Goal: Task Accomplishment & Management: Use online tool/utility

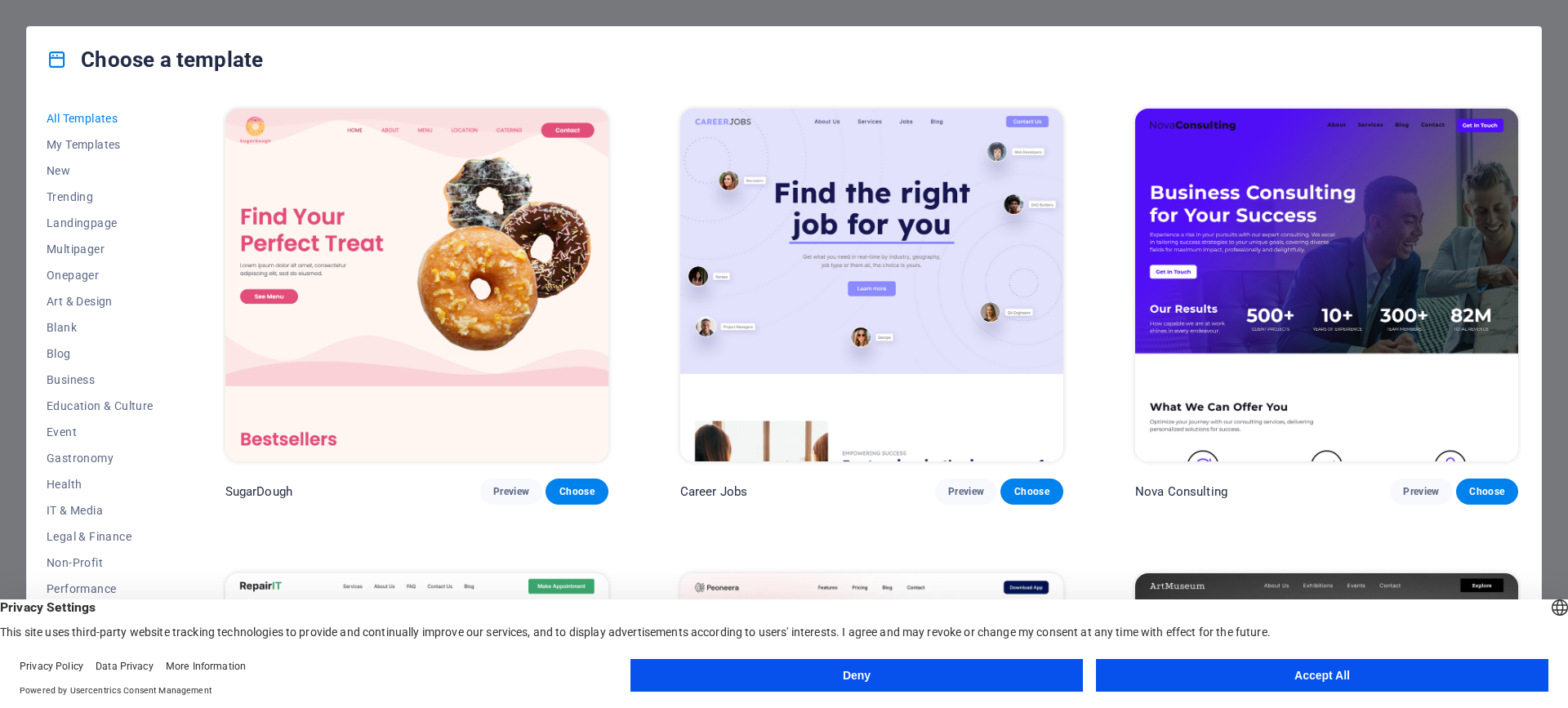
click at [1299, 682] on button "Accept All" at bounding box center [1323, 675] width 452 height 33
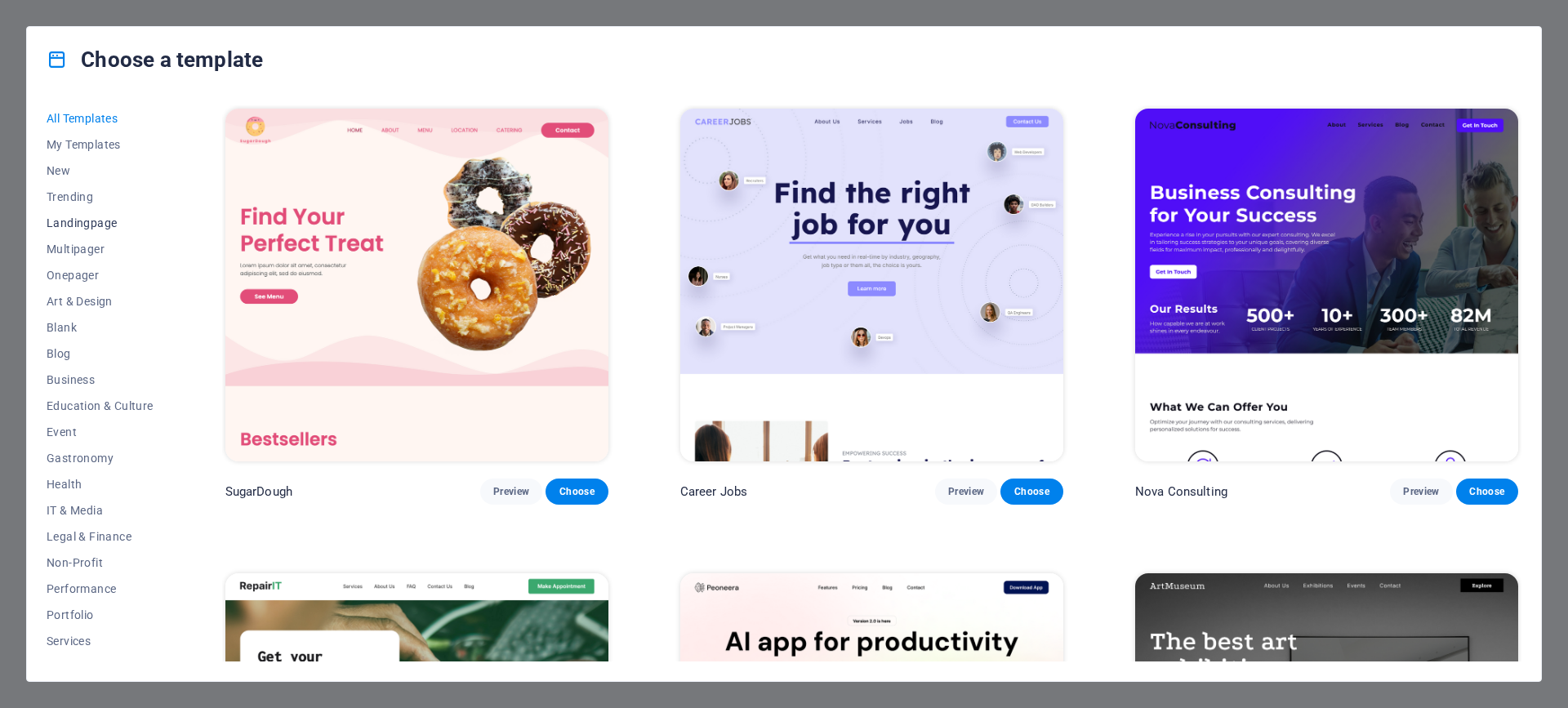
click at [111, 224] on span "Landingpage" at bounding box center [100, 222] width 107 height 13
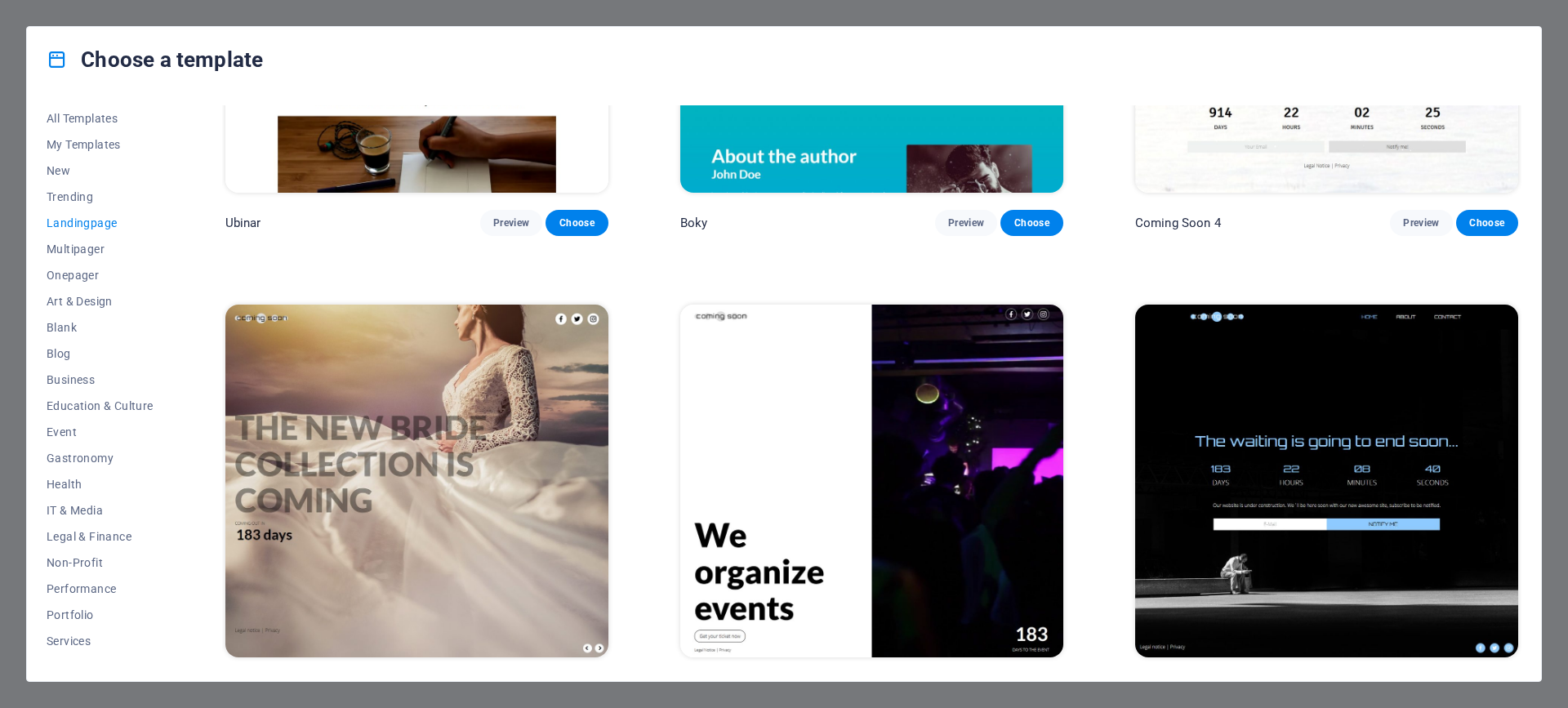
scroll to position [3545, 0]
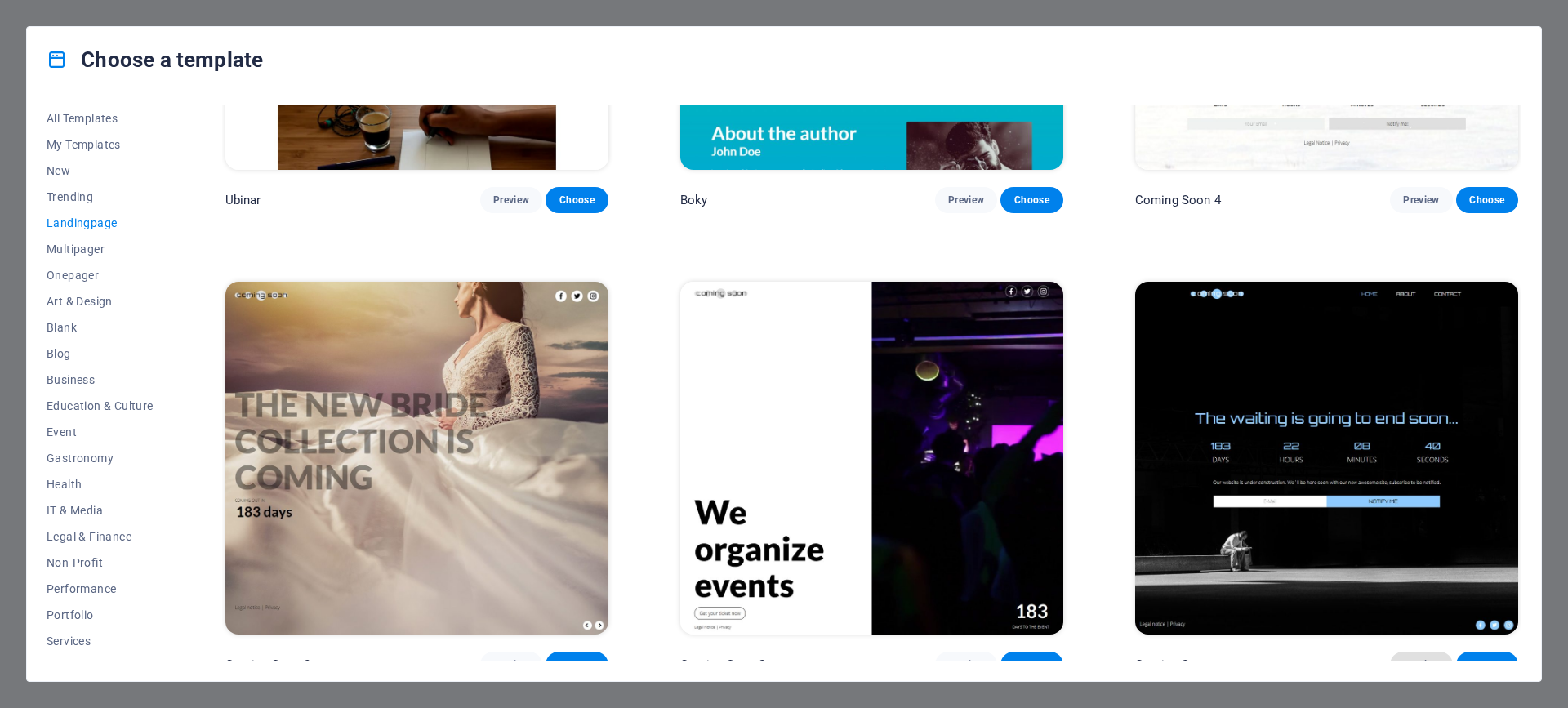
click at [1424, 658] on span "Preview" at bounding box center [1421, 663] width 36 height 13
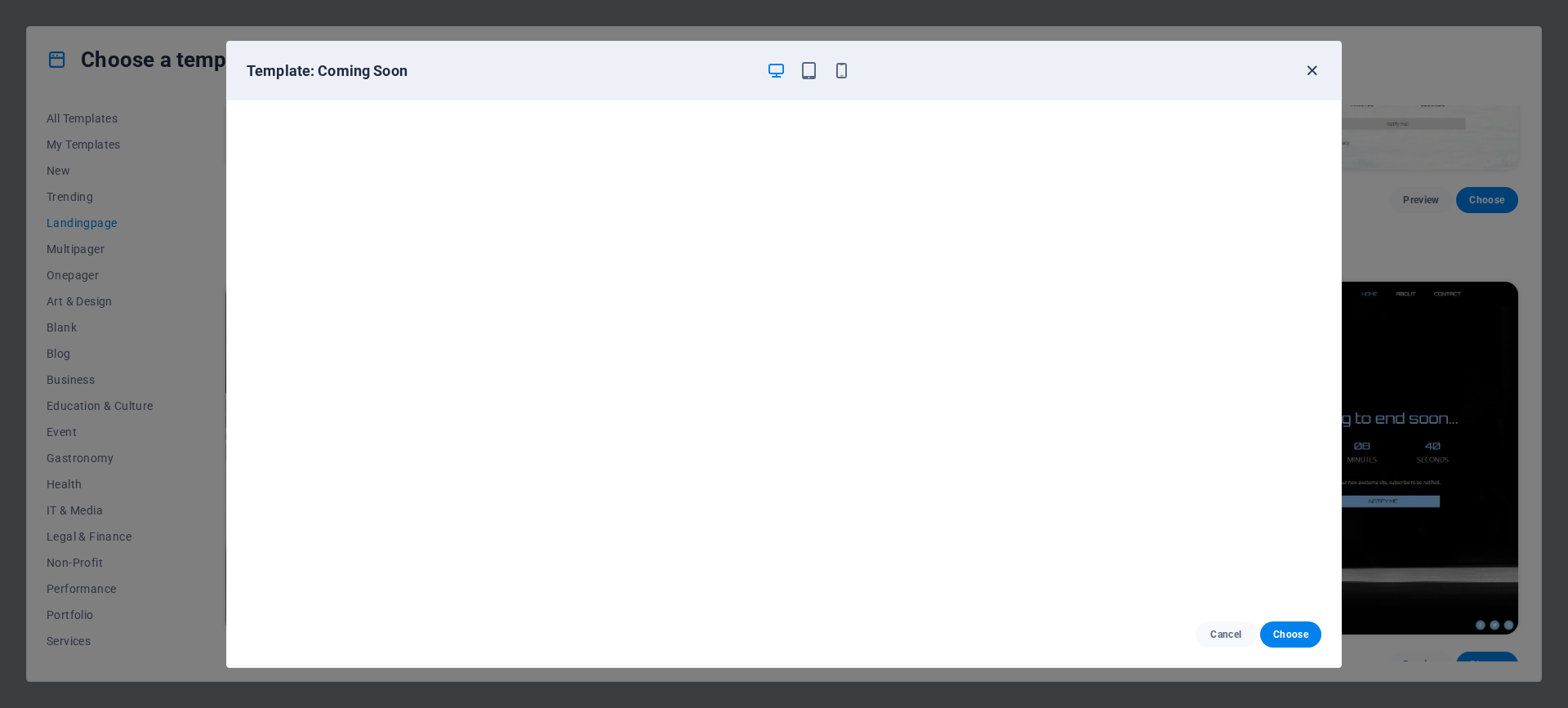
click at [1308, 78] on icon "button" at bounding box center [1312, 70] width 18 height 18
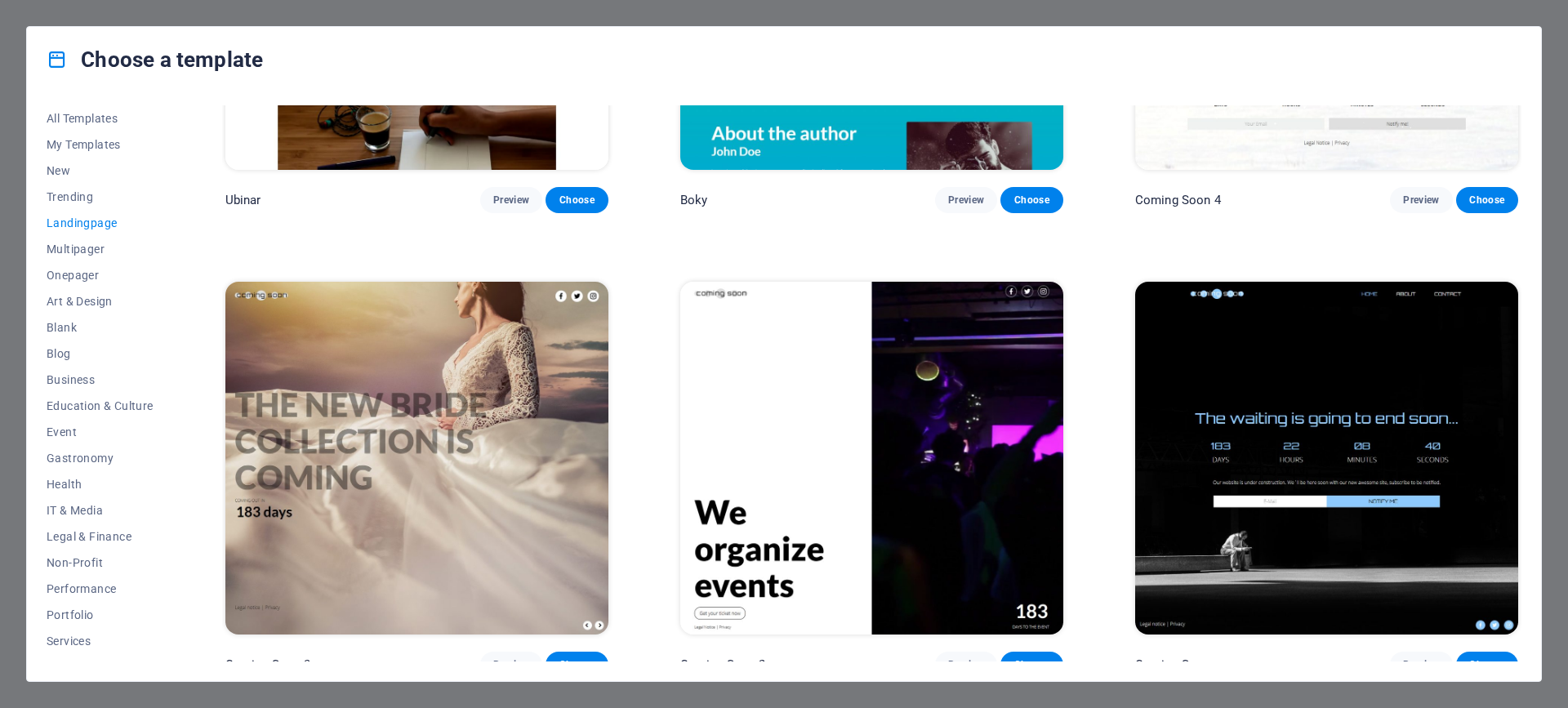
click at [896, 379] on img at bounding box center [871, 458] width 383 height 353
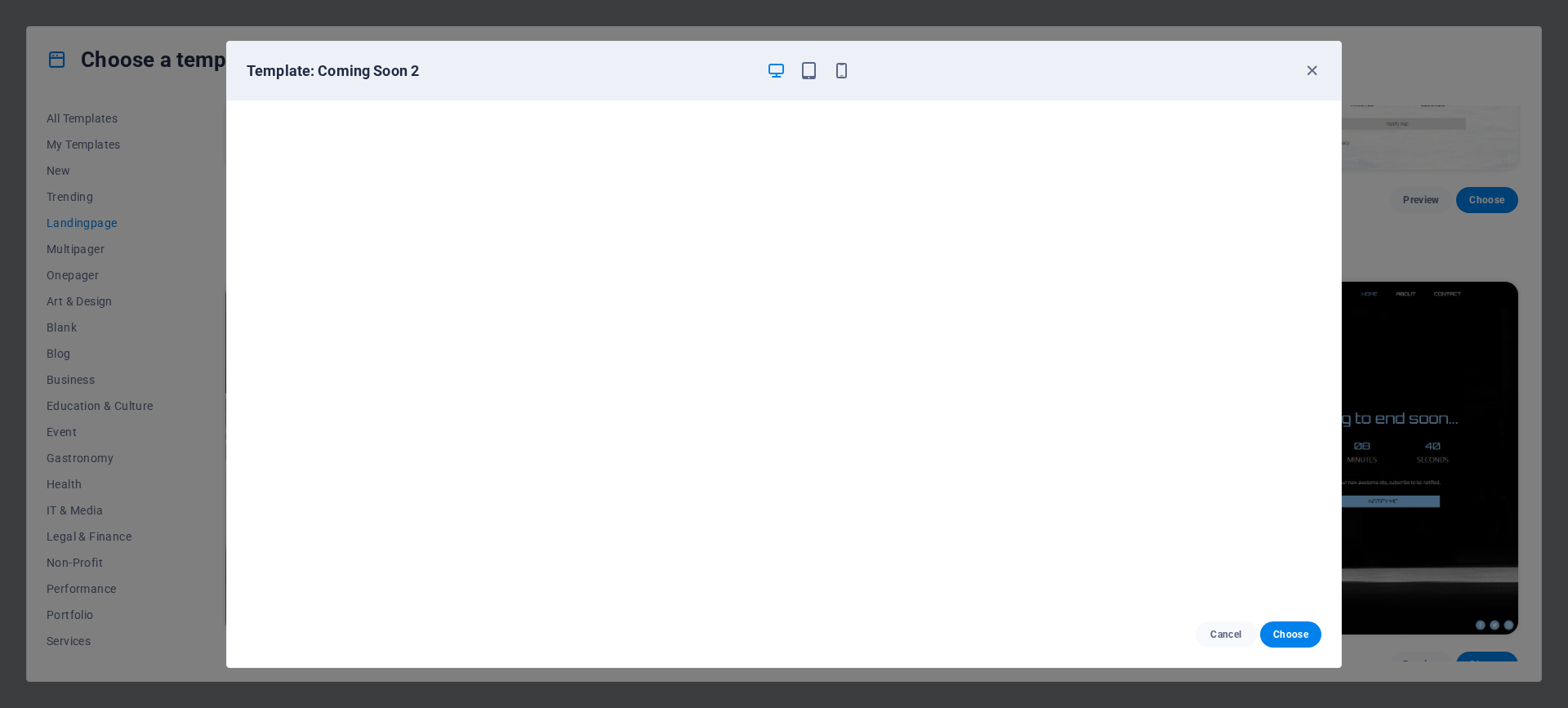
scroll to position [4, 0]
click at [1306, 68] on icon "button" at bounding box center [1312, 70] width 18 height 18
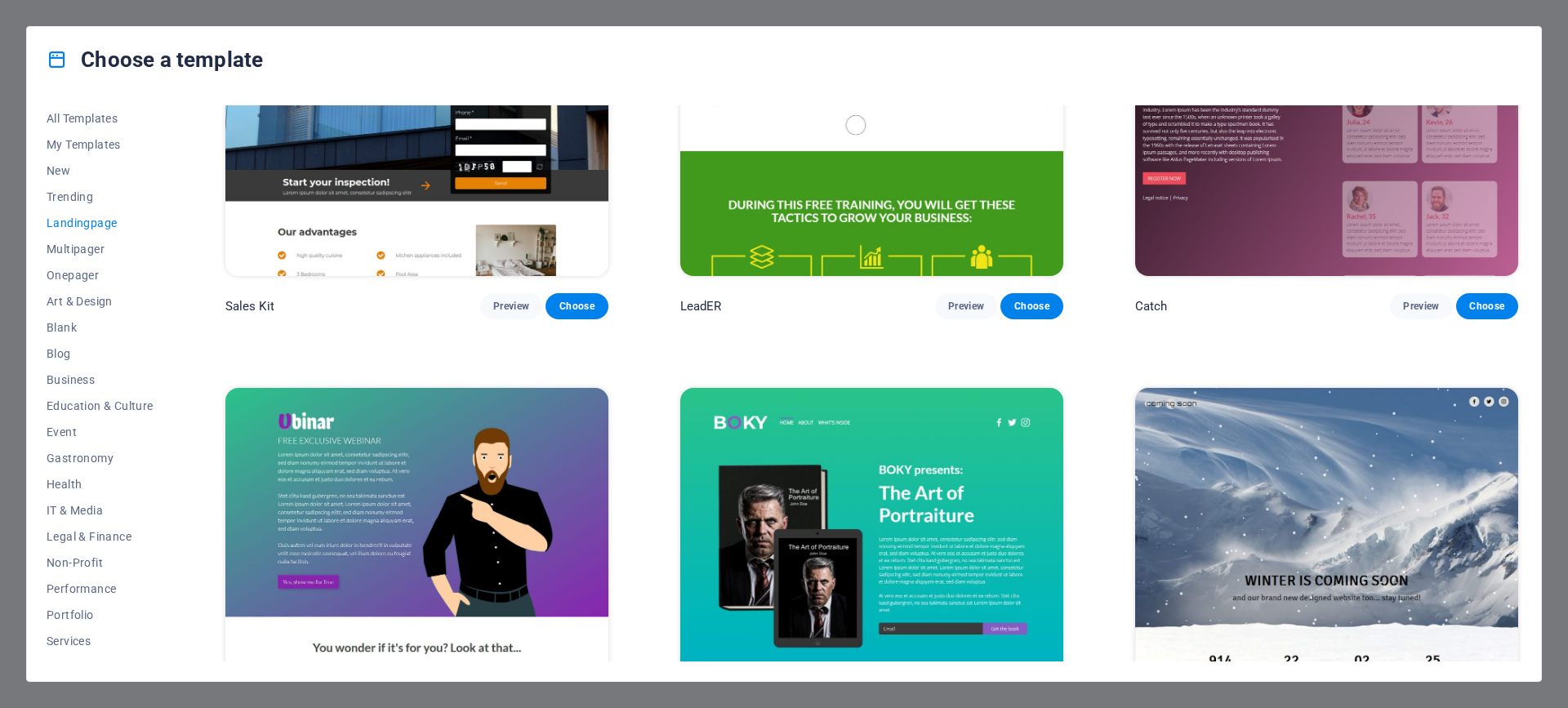
scroll to position [2891, 0]
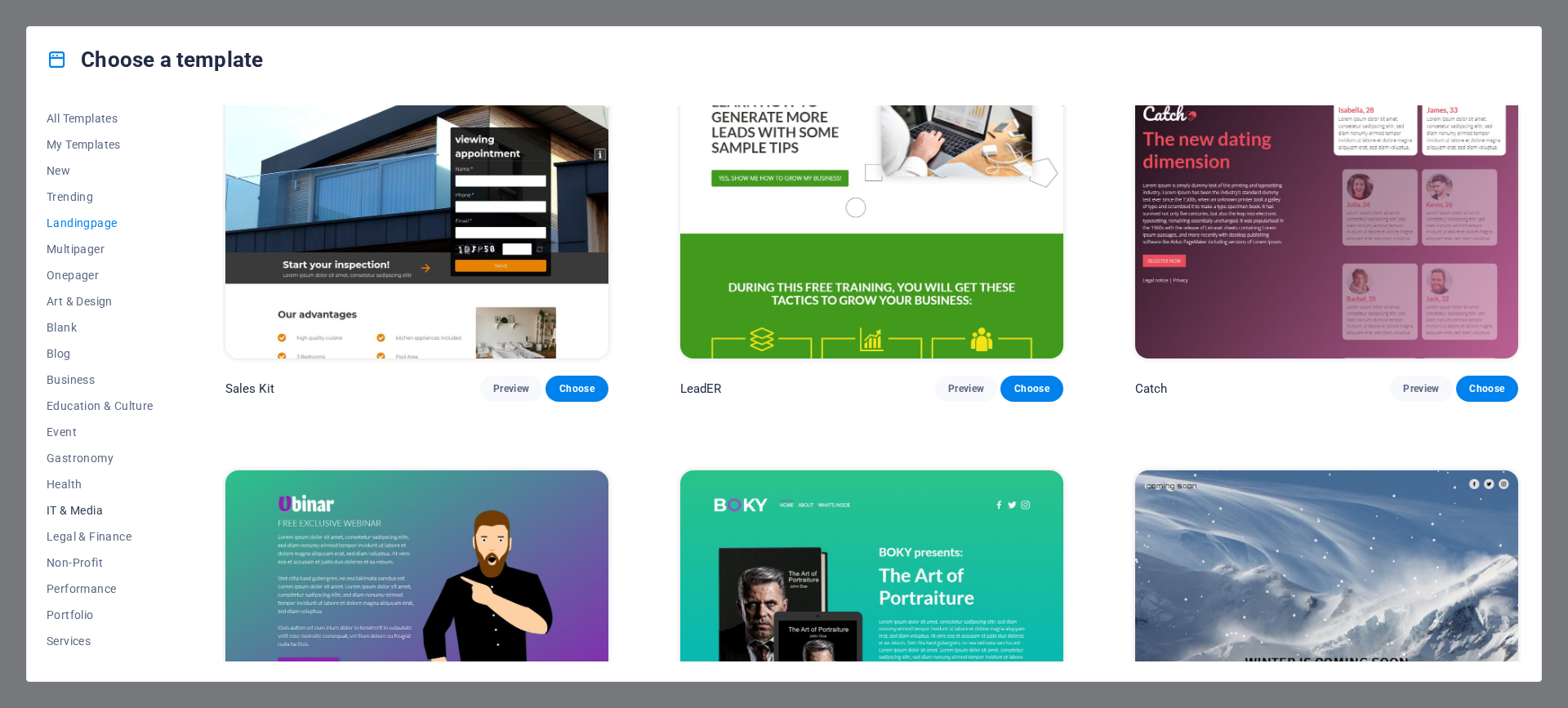
click at [70, 508] on span "IT & Media" at bounding box center [100, 509] width 107 height 13
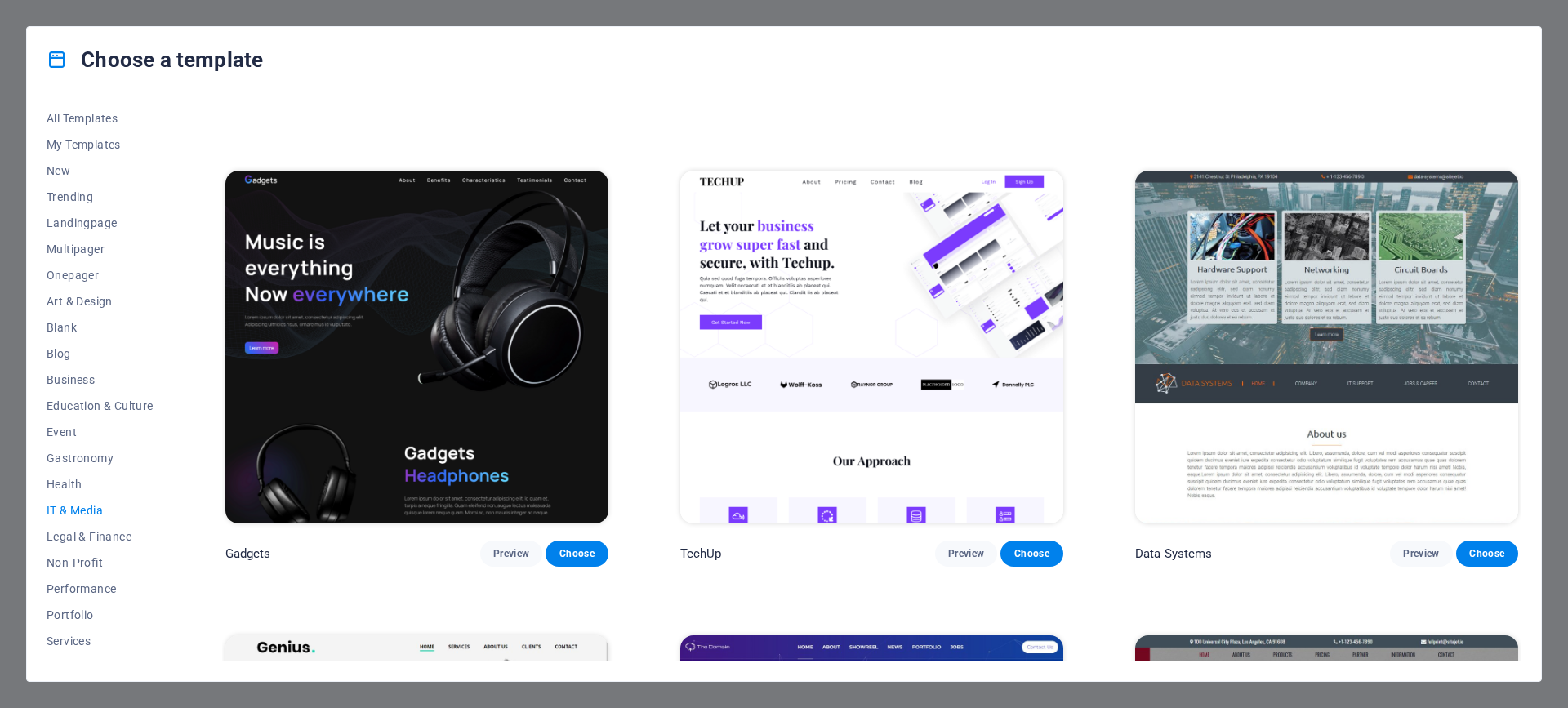
scroll to position [408, 0]
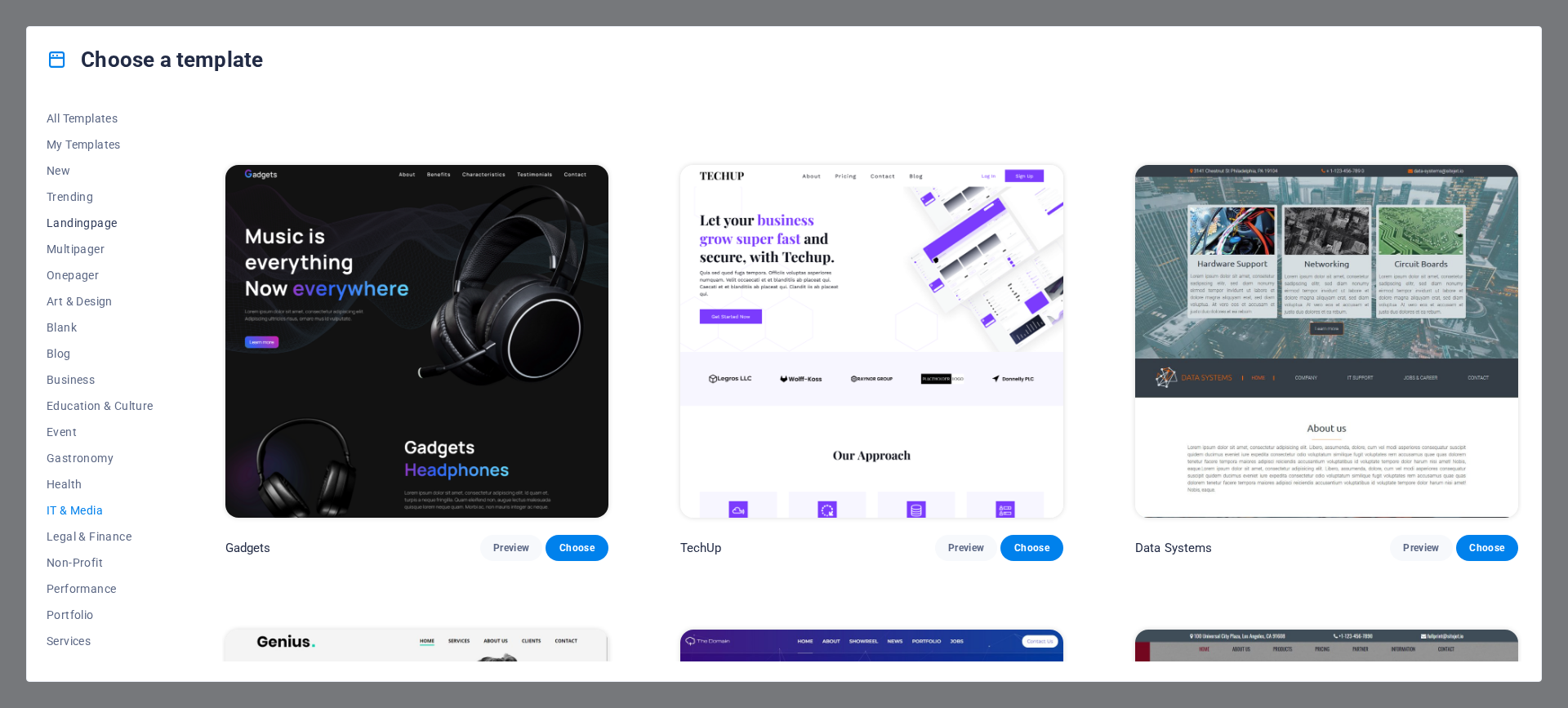
click at [90, 223] on span "Landingpage" at bounding box center [100, 222] width 107 height 13
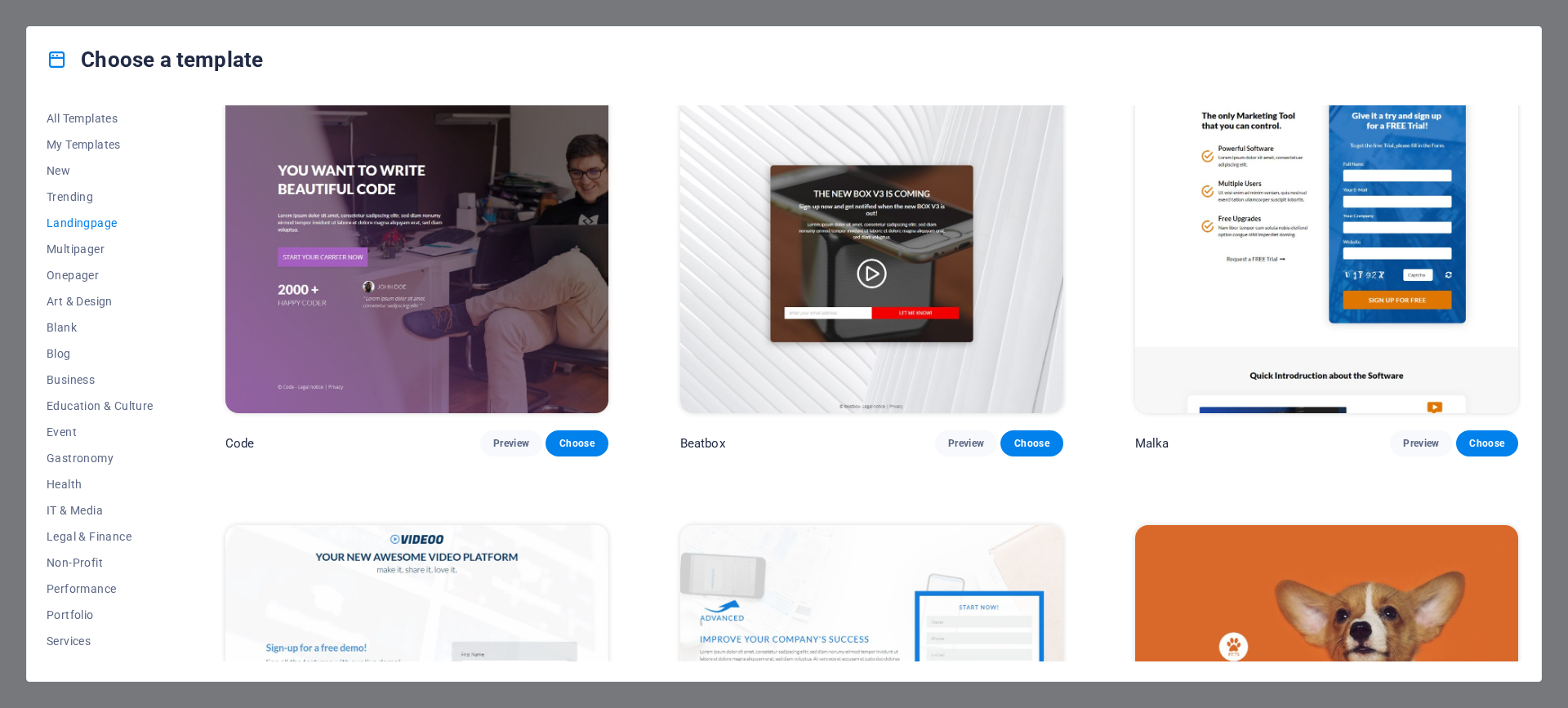
scroll to position [490, 0]
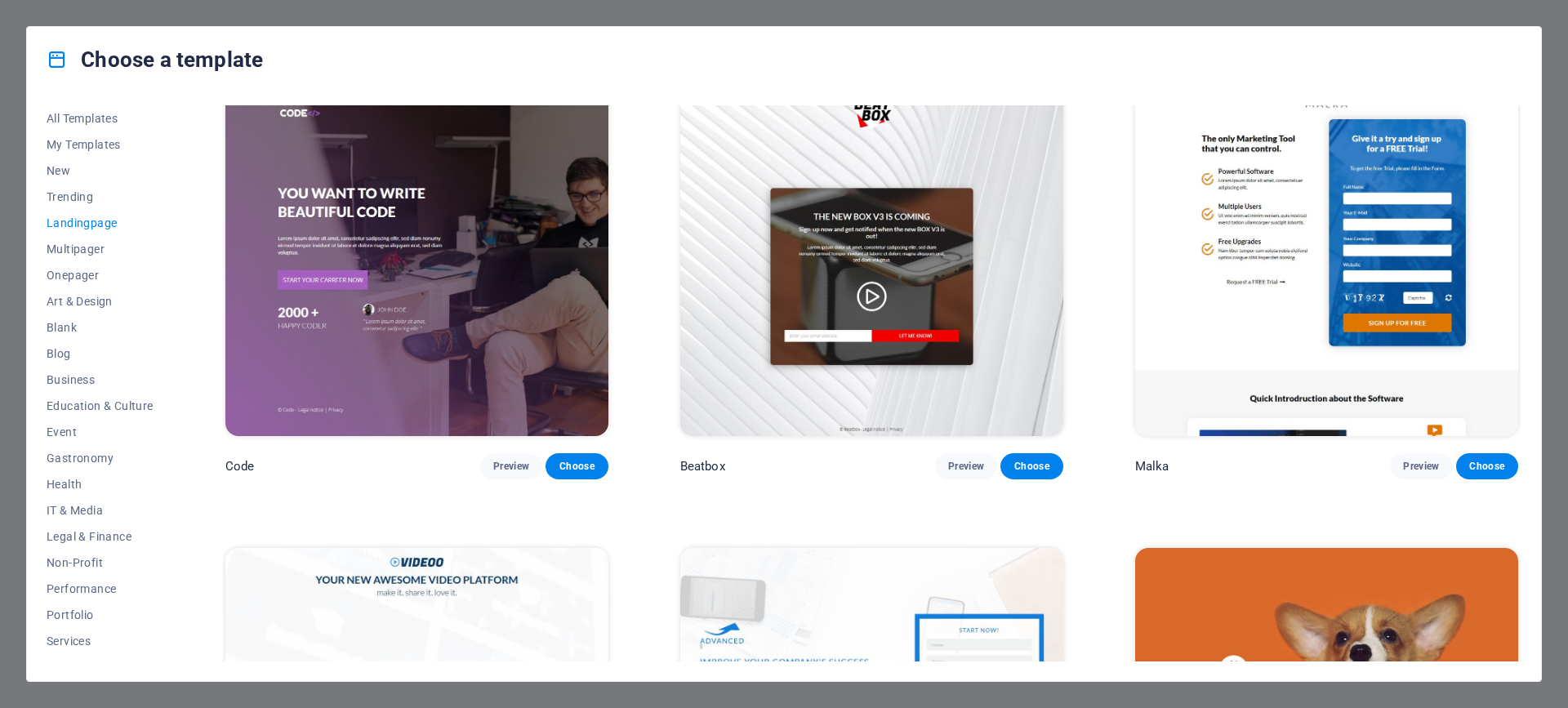
click at [1565, 235] on div "Choose a template All Templates My Templates New Trending Landingpage Multipage…" at bounding box center [784, 354] width 1568 height 708
click at [1551, 240] on div "Choose a template All Templates My Templates New Trending Landingpage Multipage…" at bounding box center [784, 354] width 1568 height 708
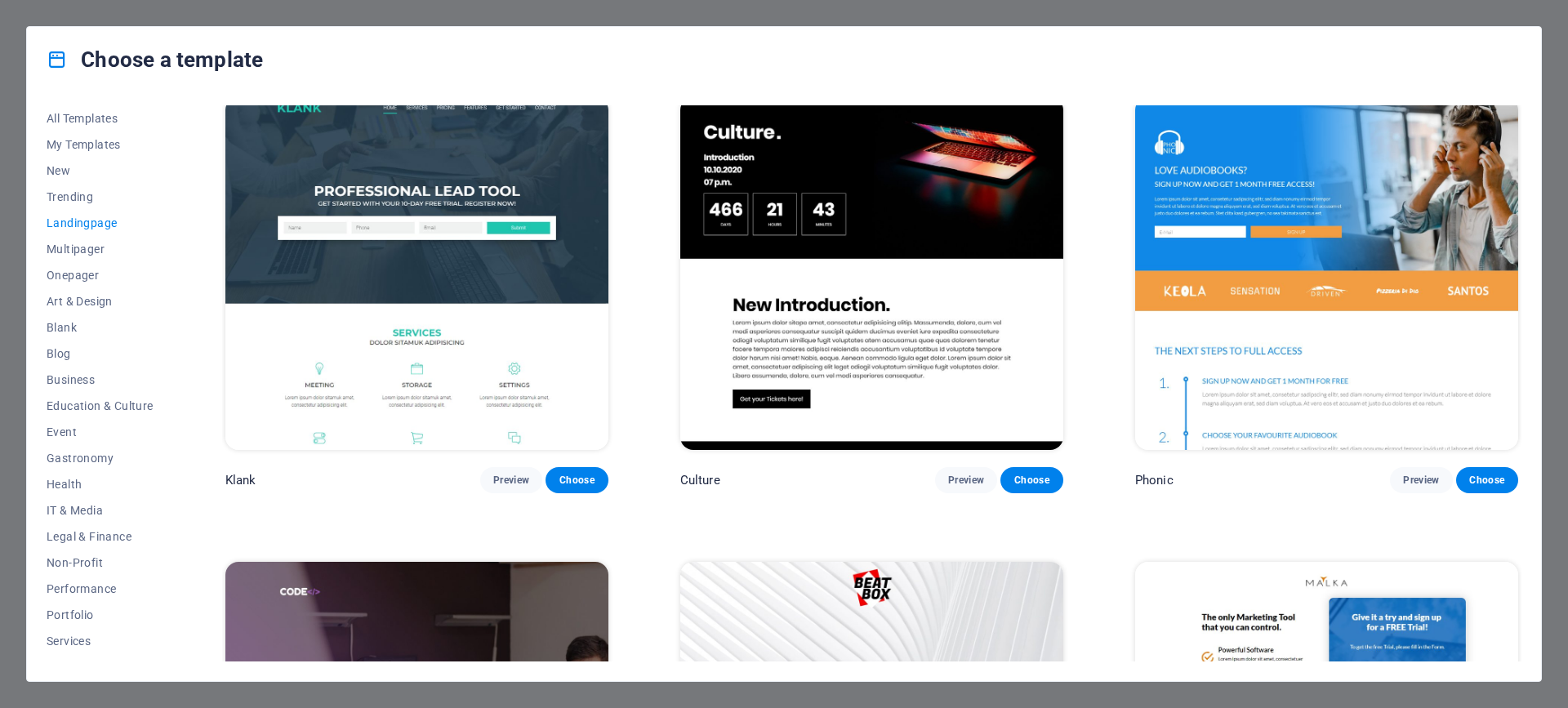
scroll to position [0, 0]
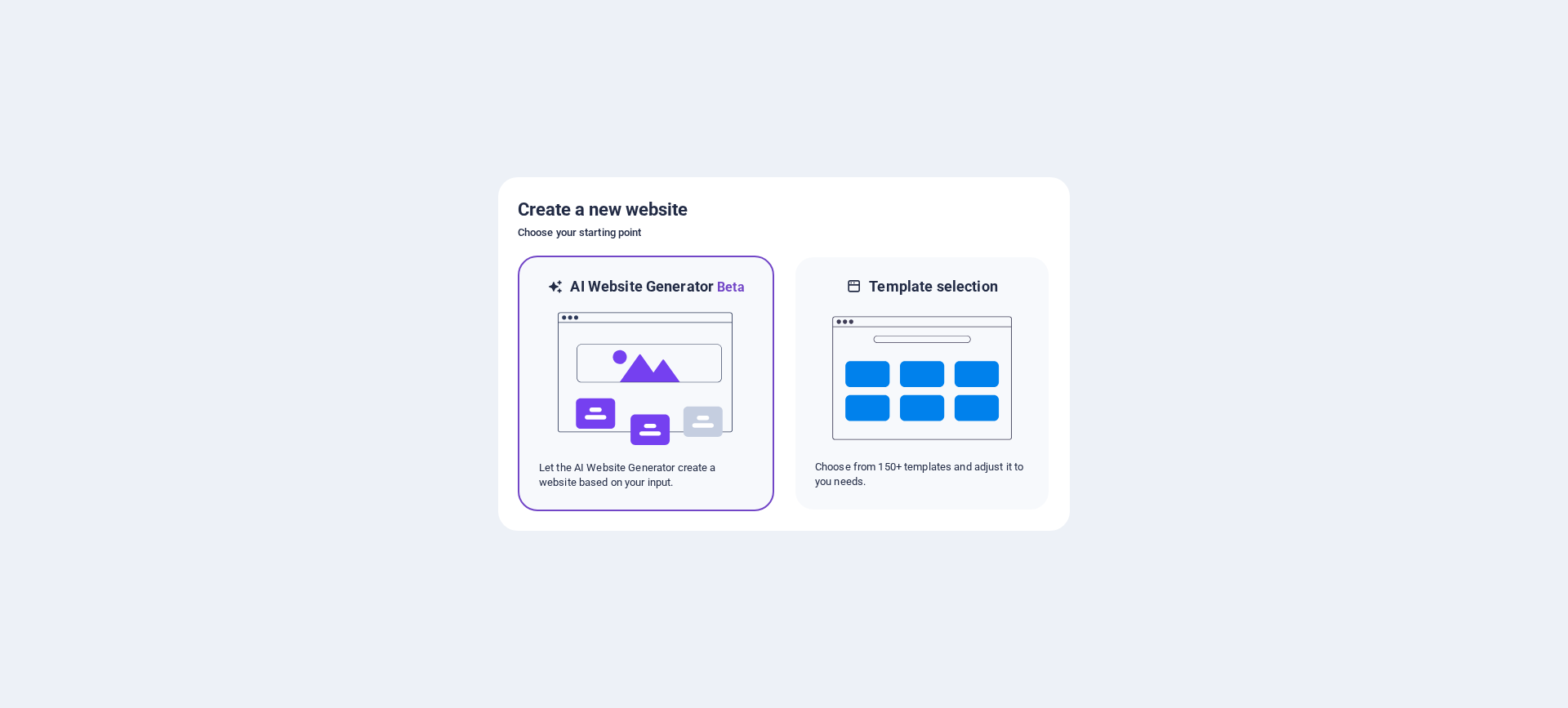
click at [670, 353] on img at bounding box center [645, 378] width 180 height 163
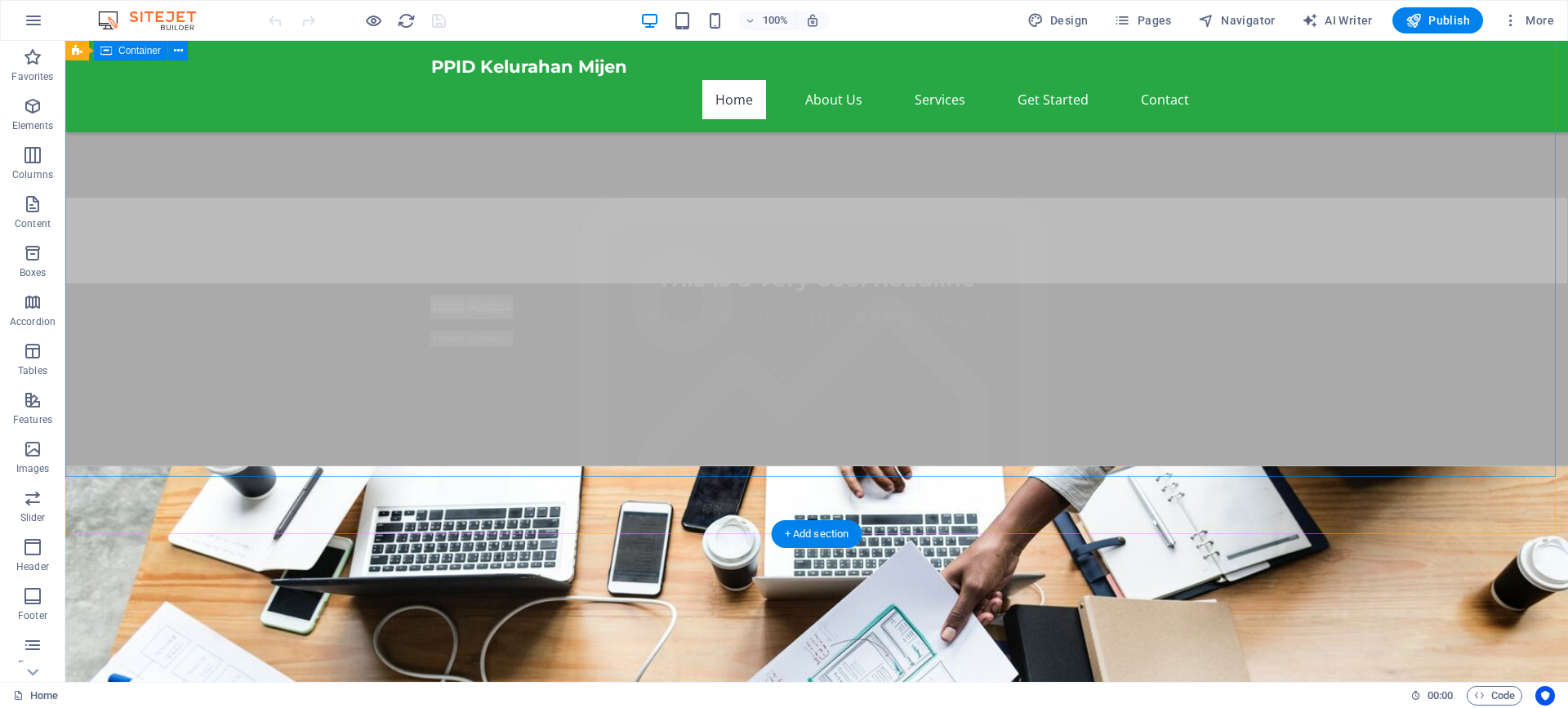
scroll to position [898, 0]
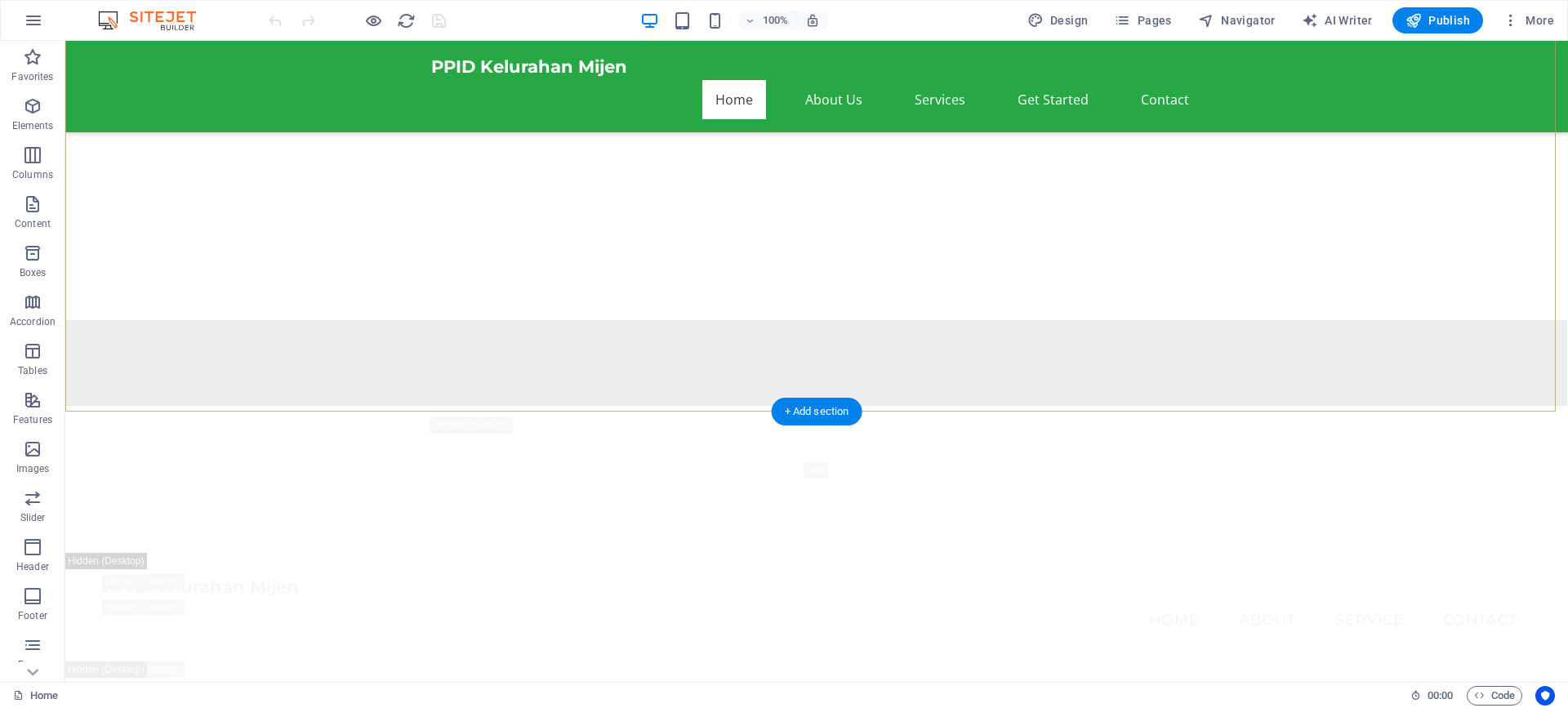
scroll to position [2286, 0]
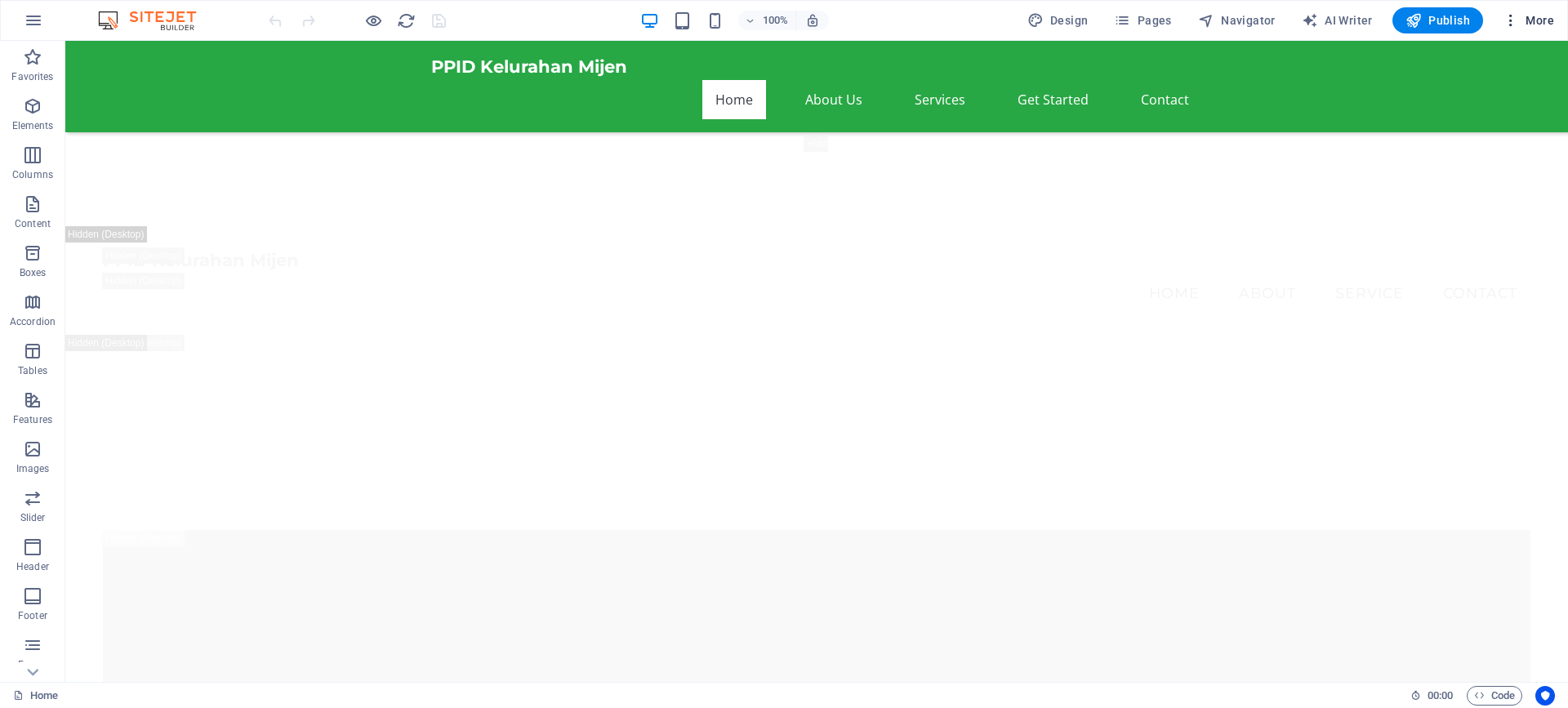
click at [1539, 18] on span "More" at bounding box center [1528, 20] width 51 height 16
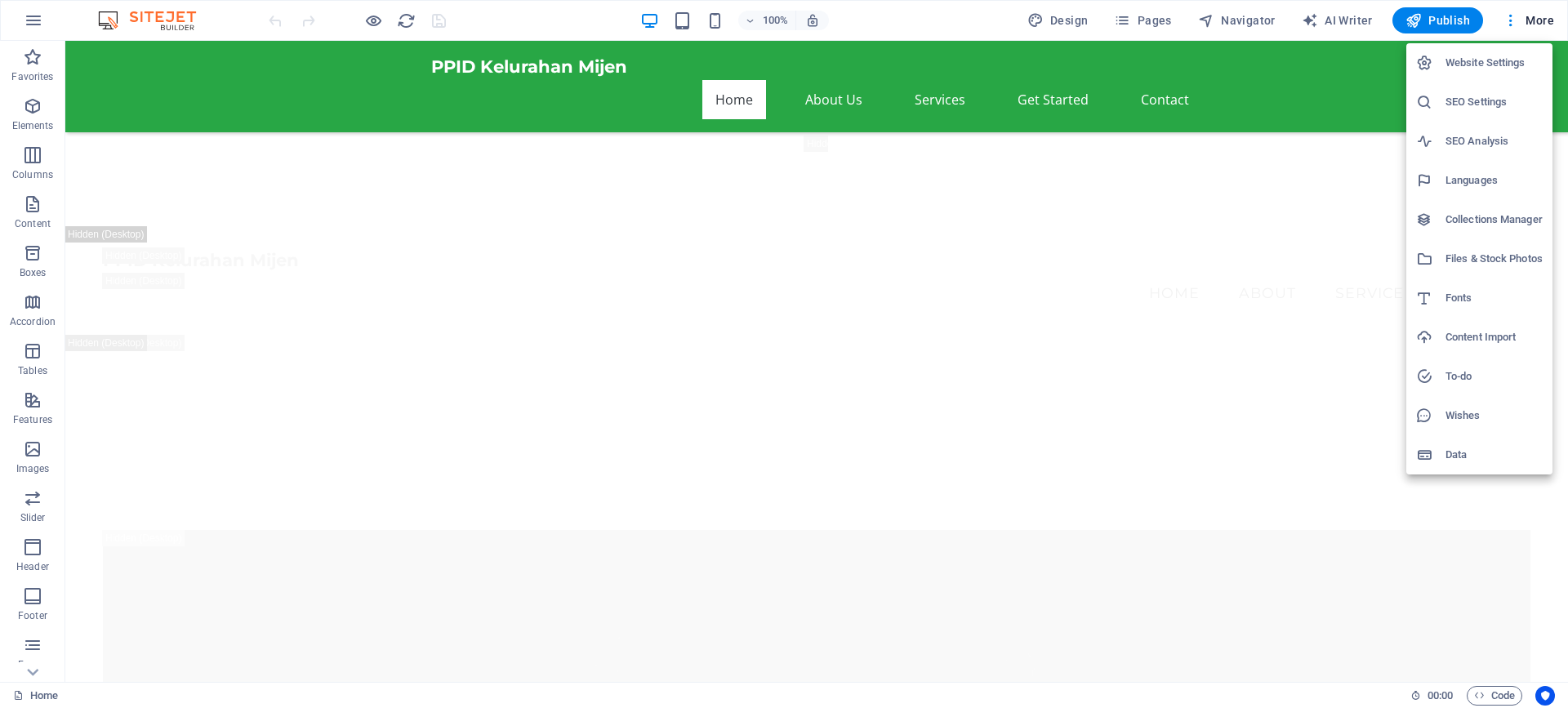
click at [1439, 58] on div at bounding box center [1431, 62] width 29 height 16
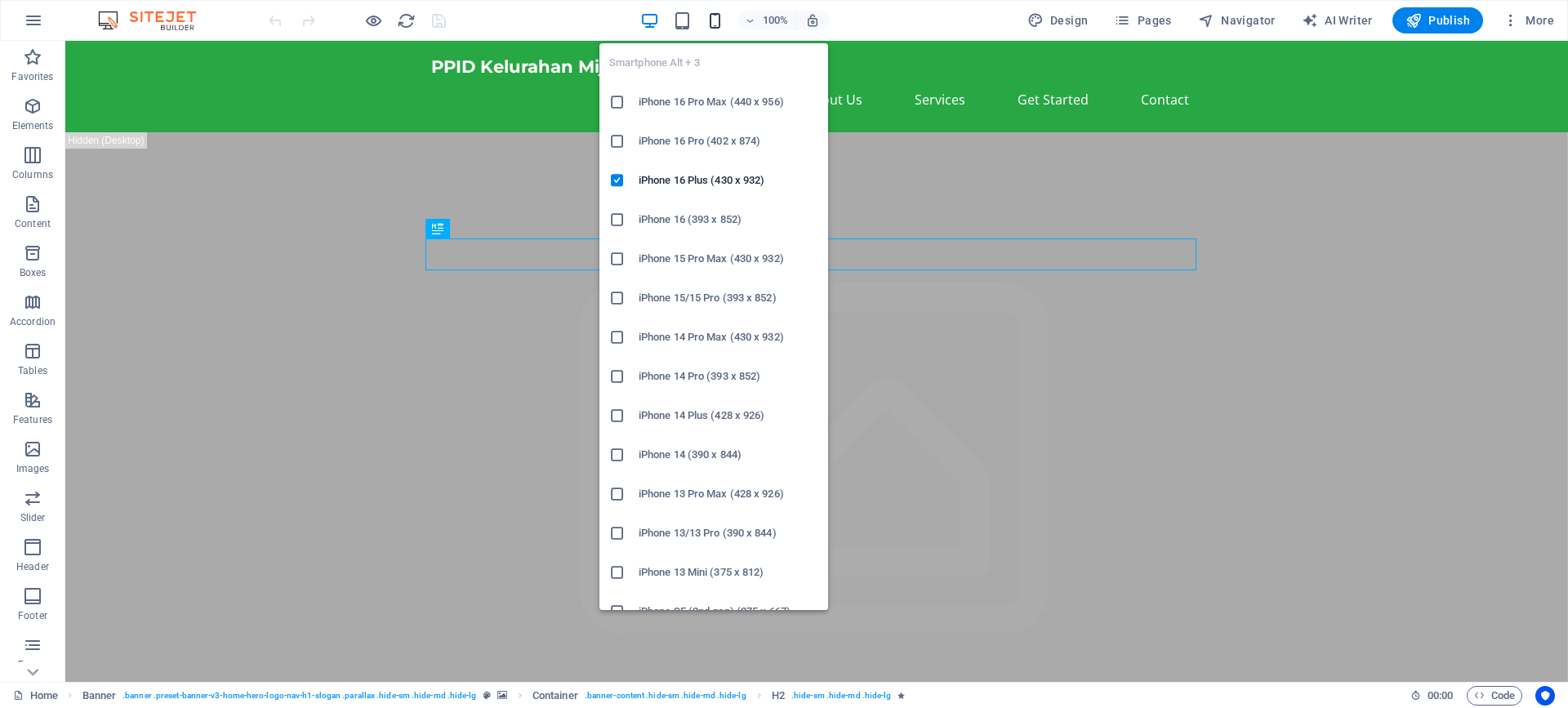
click at [715, 20] on icon "button" at bounding box center [714, 20] width 18 height 18
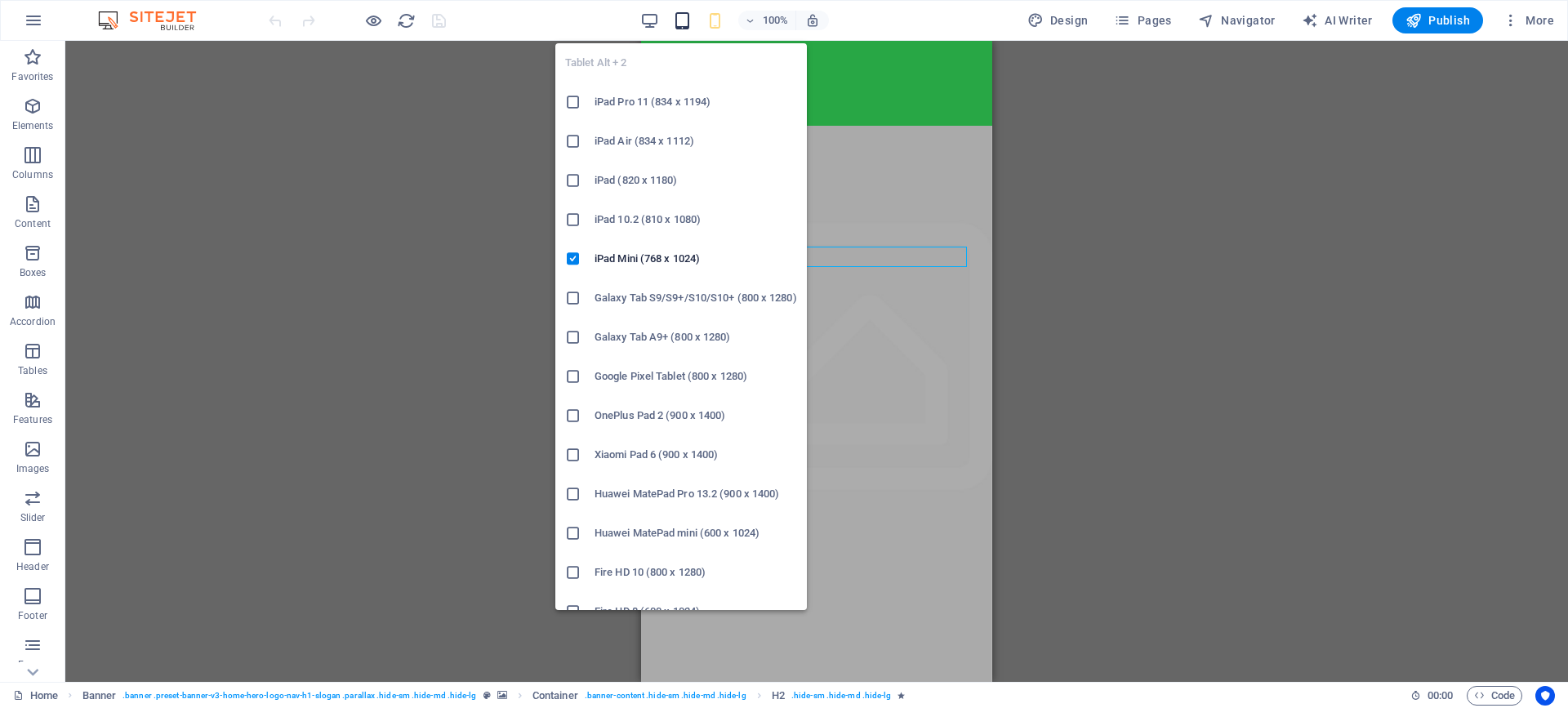
click at [676, 14] on icon "button" at bounding box center [682, 20] width 18 height 18
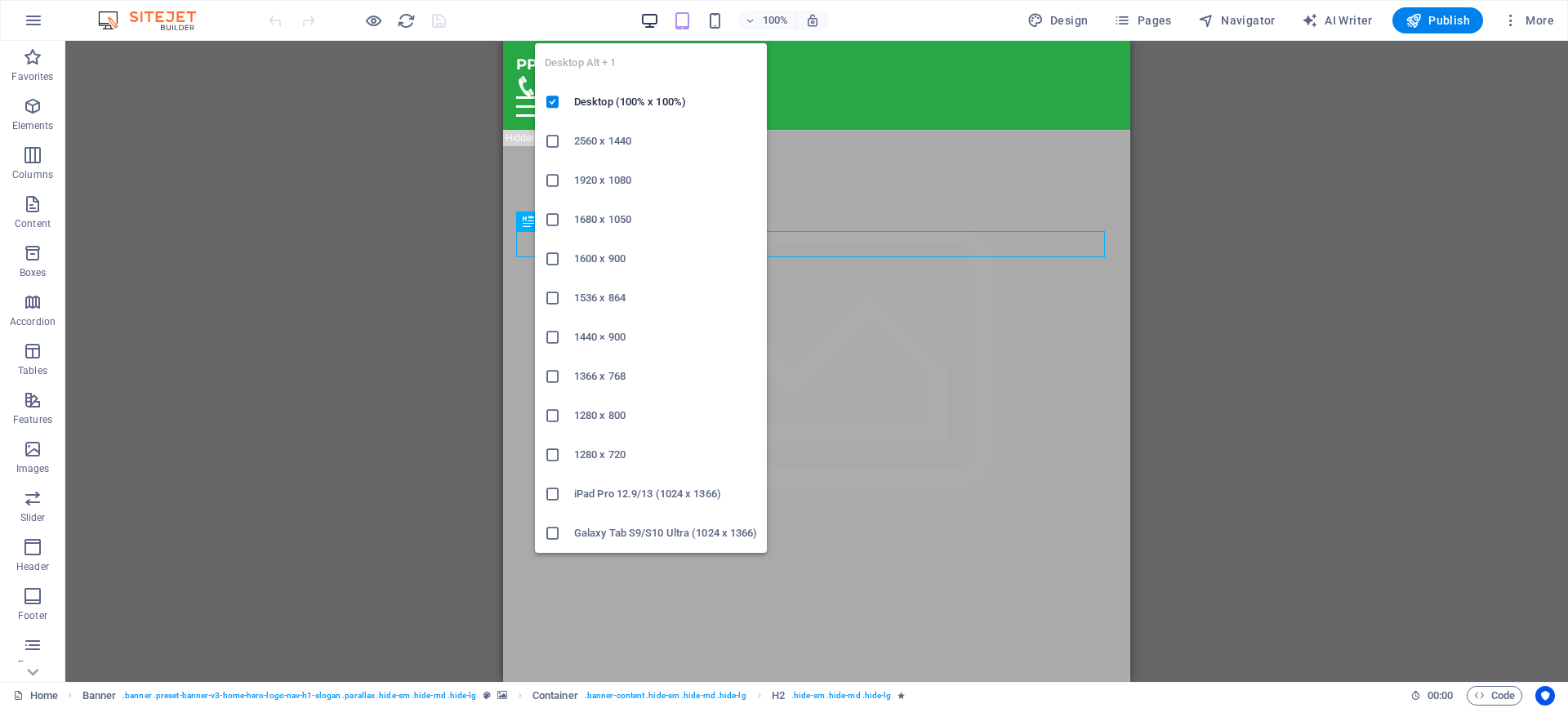
click at [643, 26] on icon "button" at bounding box center [649, 20] width 18 height 18
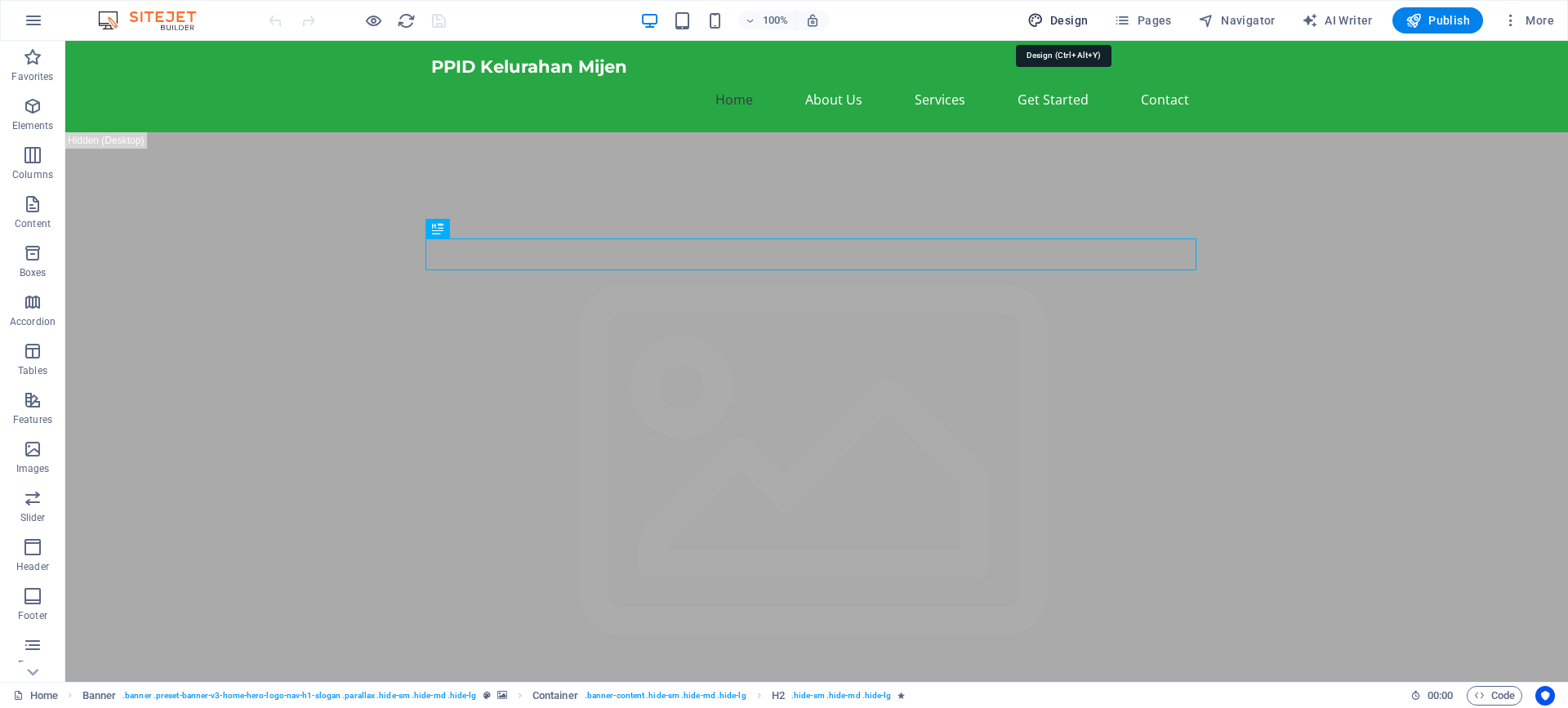
click at [1062, 18] on span "Design" at bounding box center [1058, 20] width 61 height 16
select select "px"
select select "200"
select select "px"
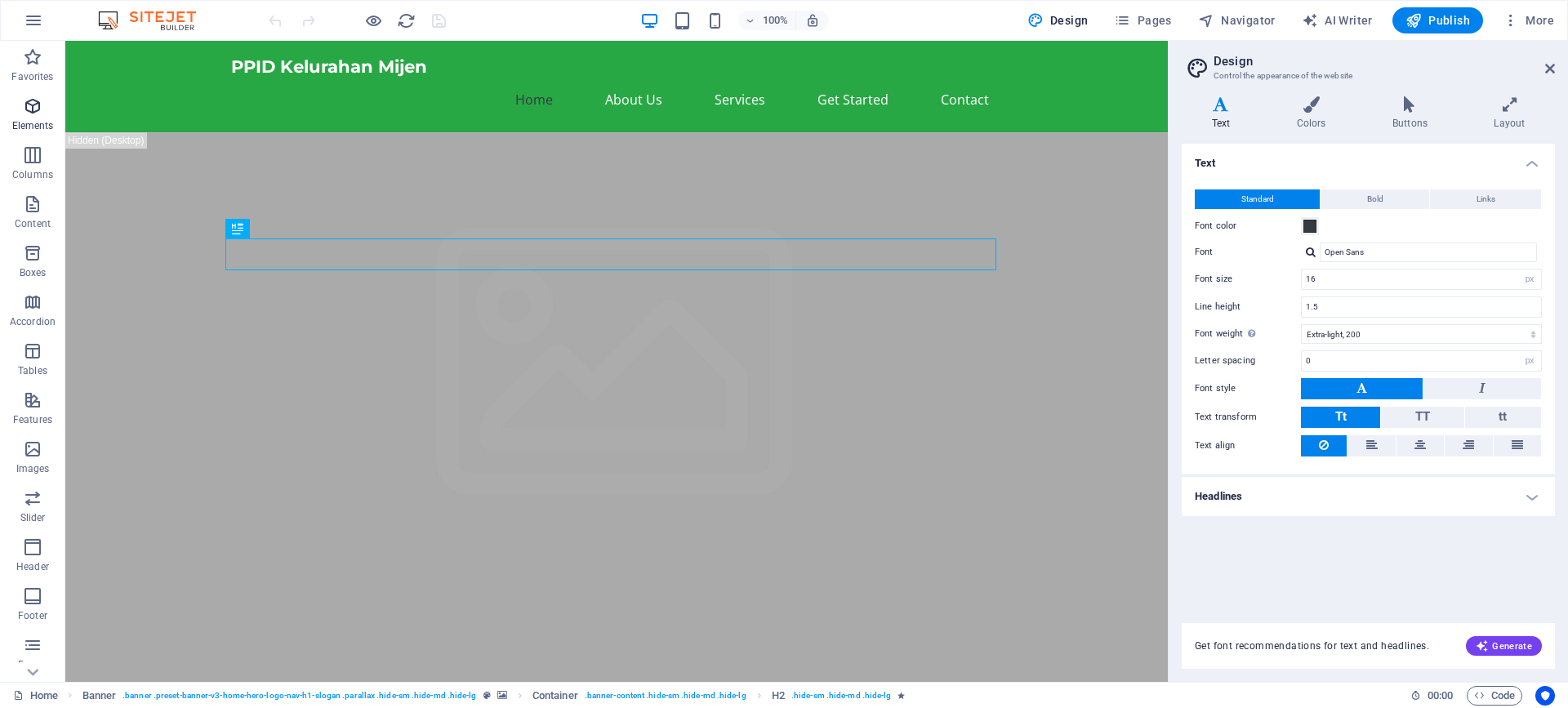
click at [28, 109] on icon "button" at bounding box center [33, 106] width 19 height 19
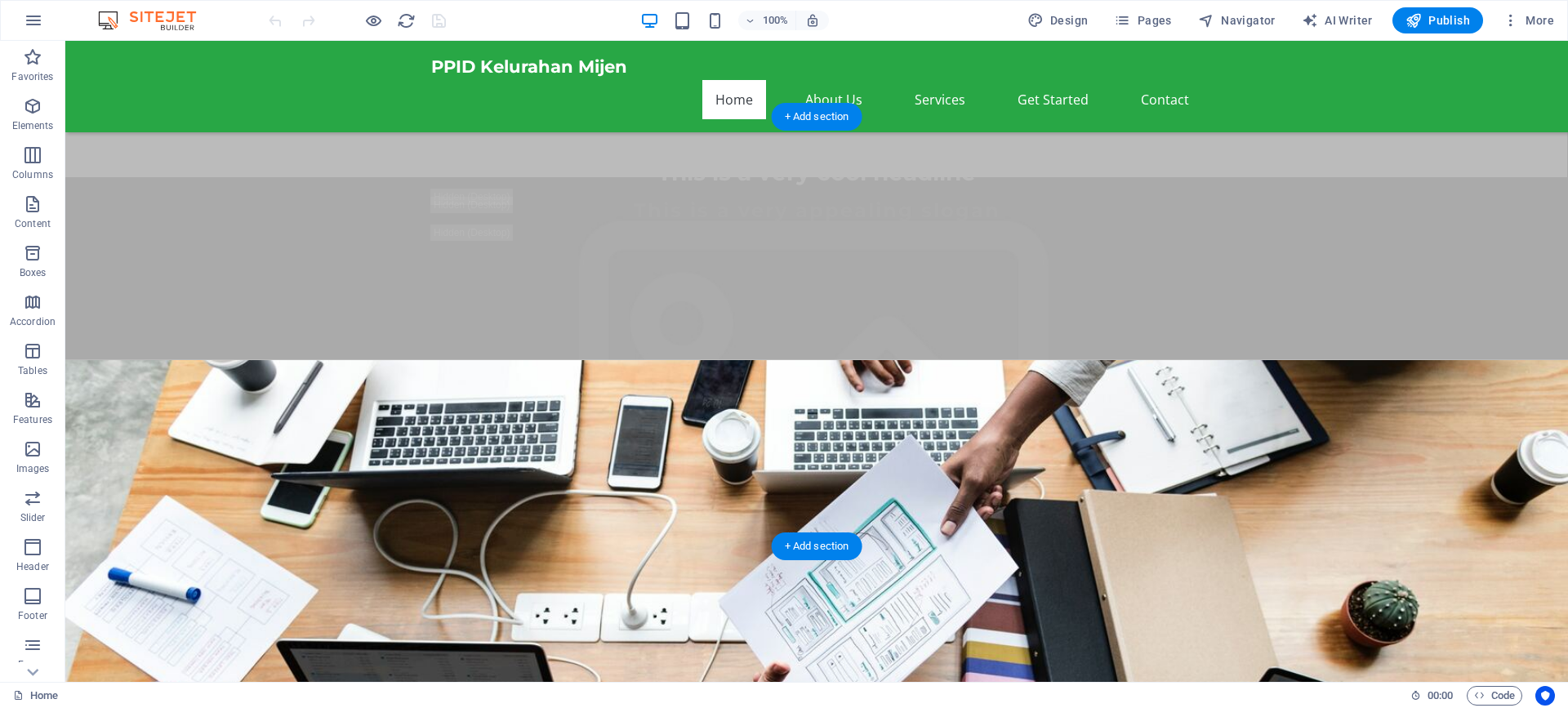
scroll to position [245, 0]
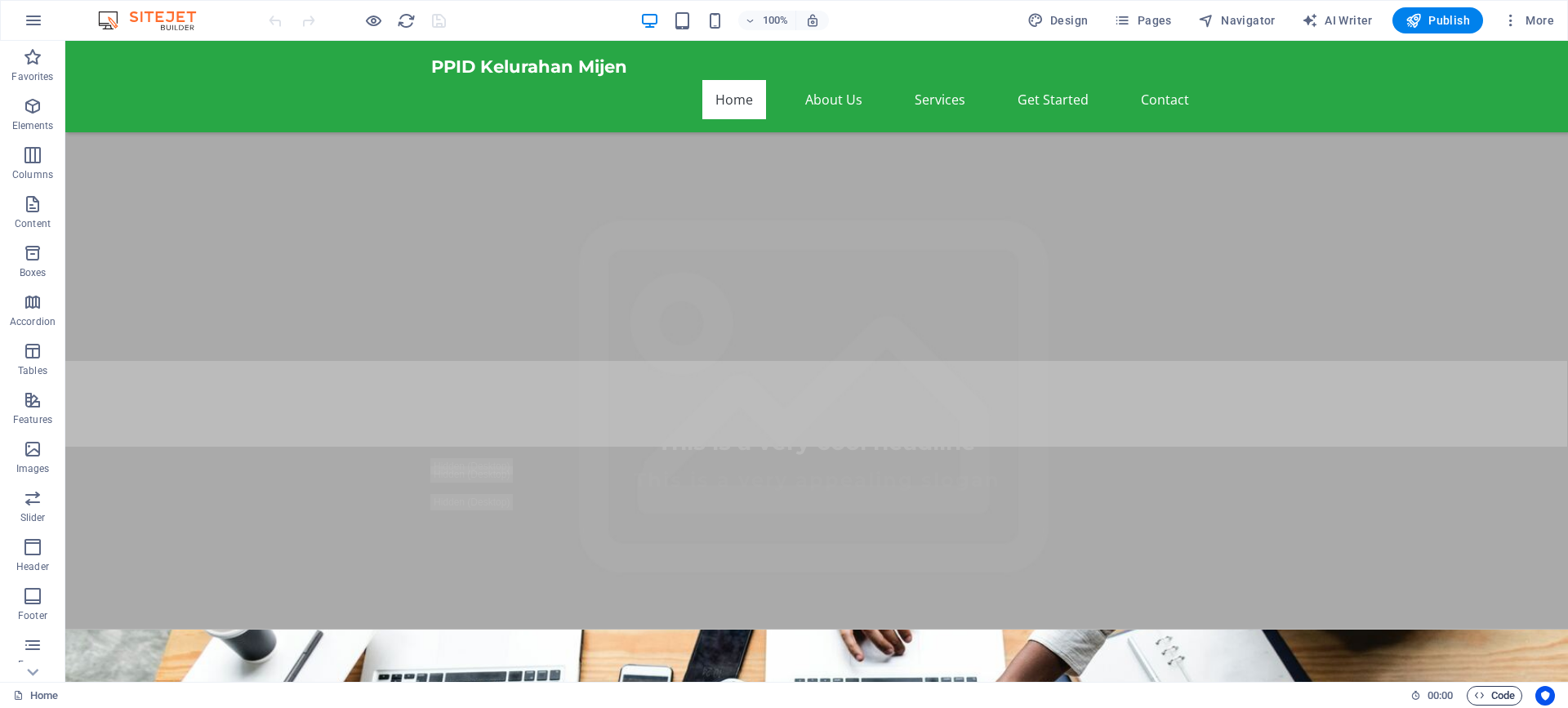
click at [1493, 697] on span "Code" at bounding box center [1494, 695] width 41 height 19
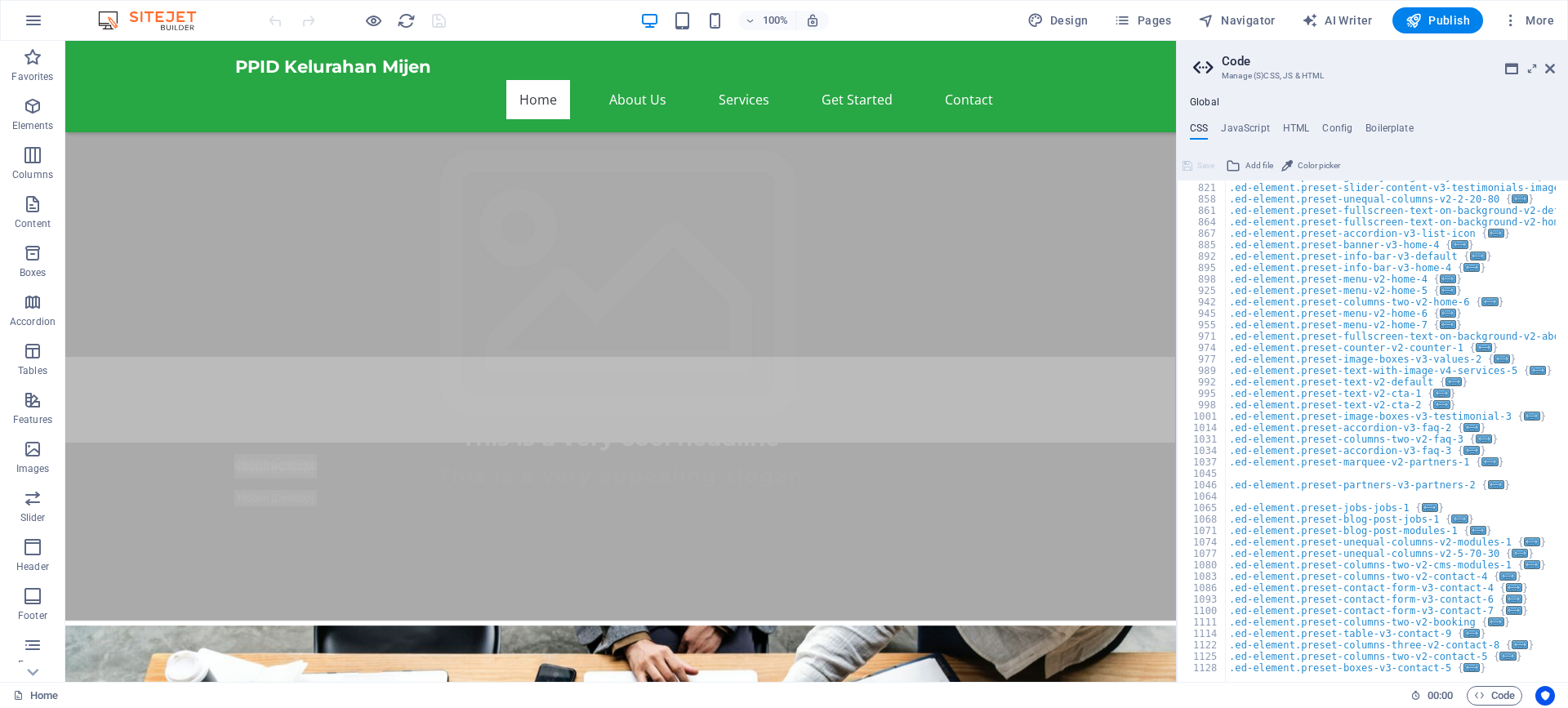
scroll to position [980, 0]
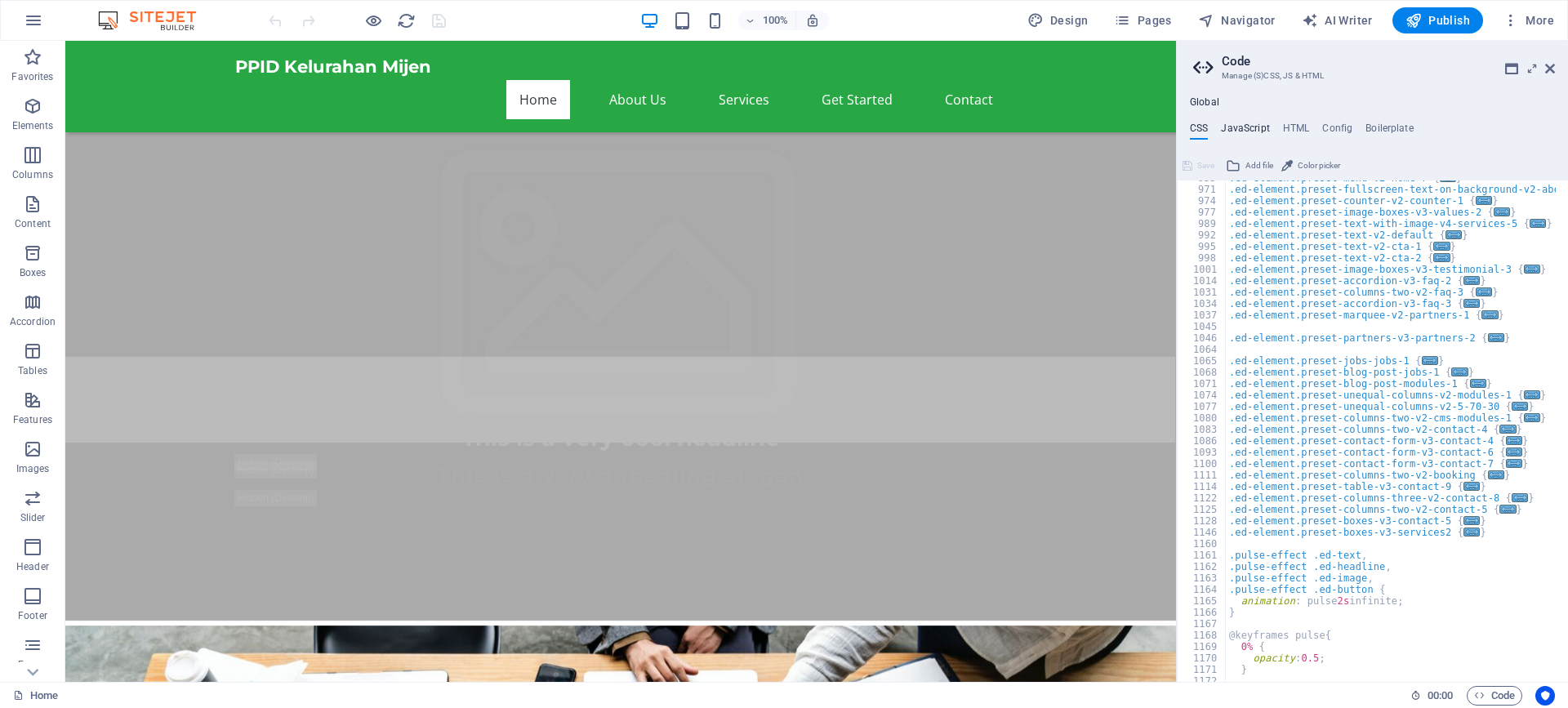
click at [1229, 131] on h4 "JavaScript" at bounding box center [1245, 131] width 49 height 18
type textarea "/* JS for preset "Menu V2" */"
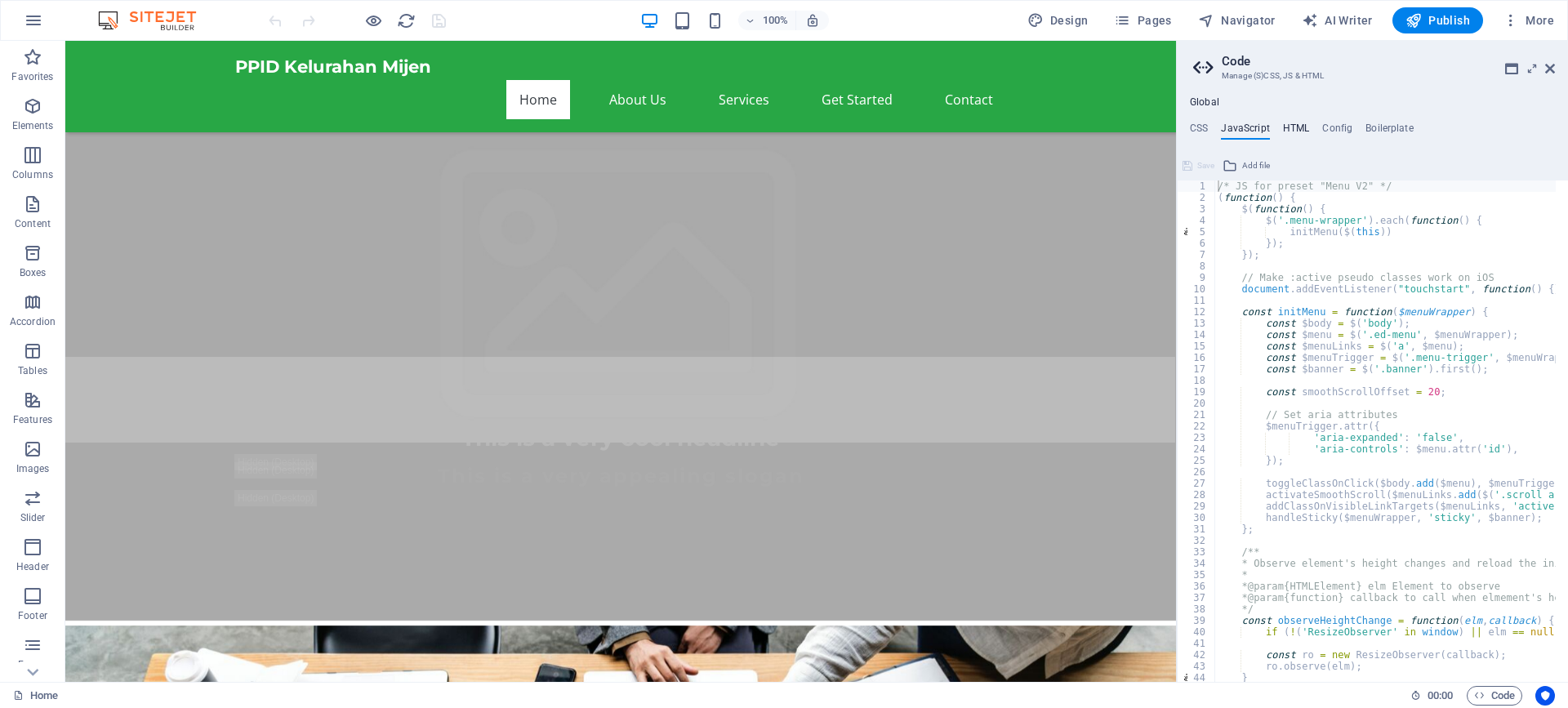
click at [1292, 125] on h4 "HTML" at bounding box center [1296, 131] width 27 height 18
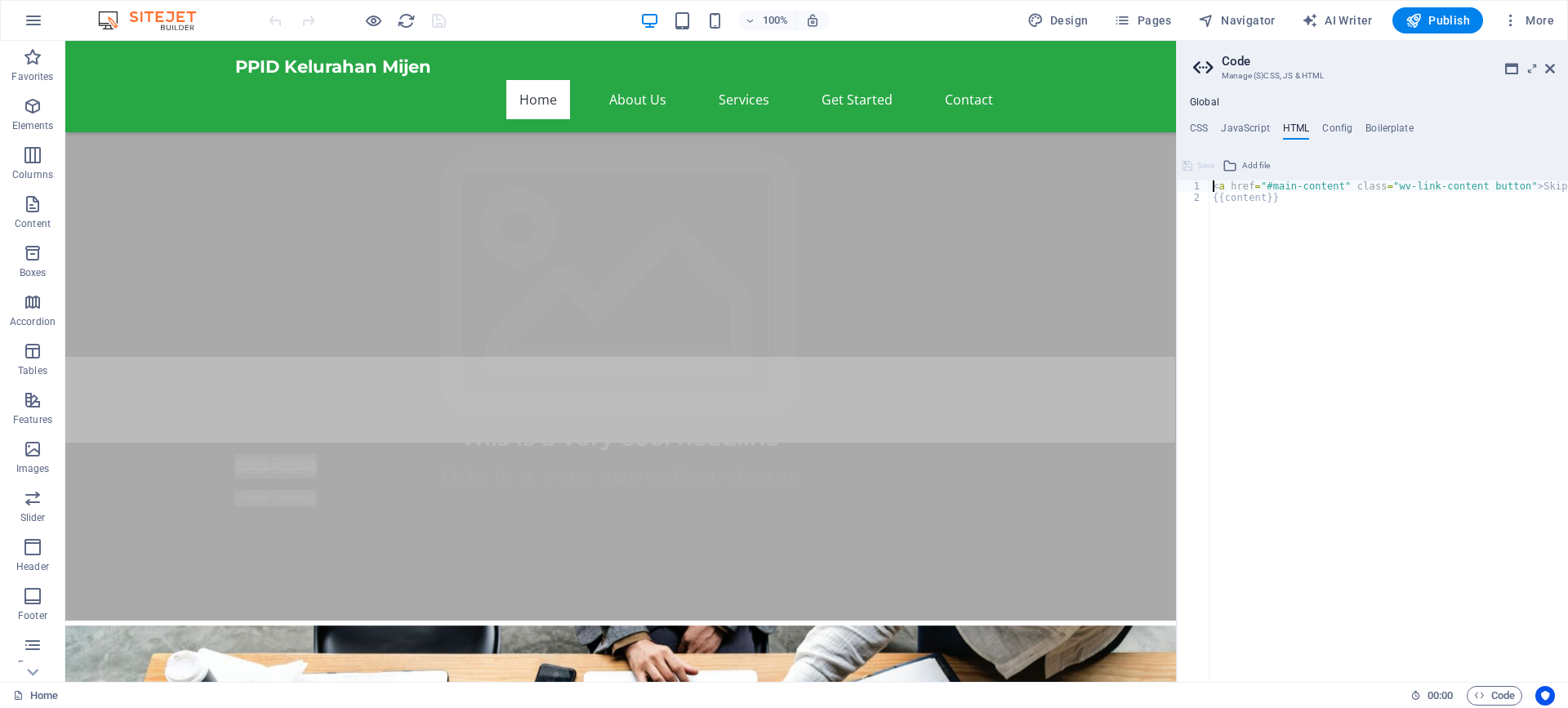
click at [1319, 209] on div "< a href = "#main-content" class = "wv-link-content button" > Skip to main cont…" at bounding box center [1430, 436] width 441 height 512
type textarea "{{content}}"
click at [1374, 125] on h4 "Boilerplate" at bounding box center [1389, 131] width 49 height 18
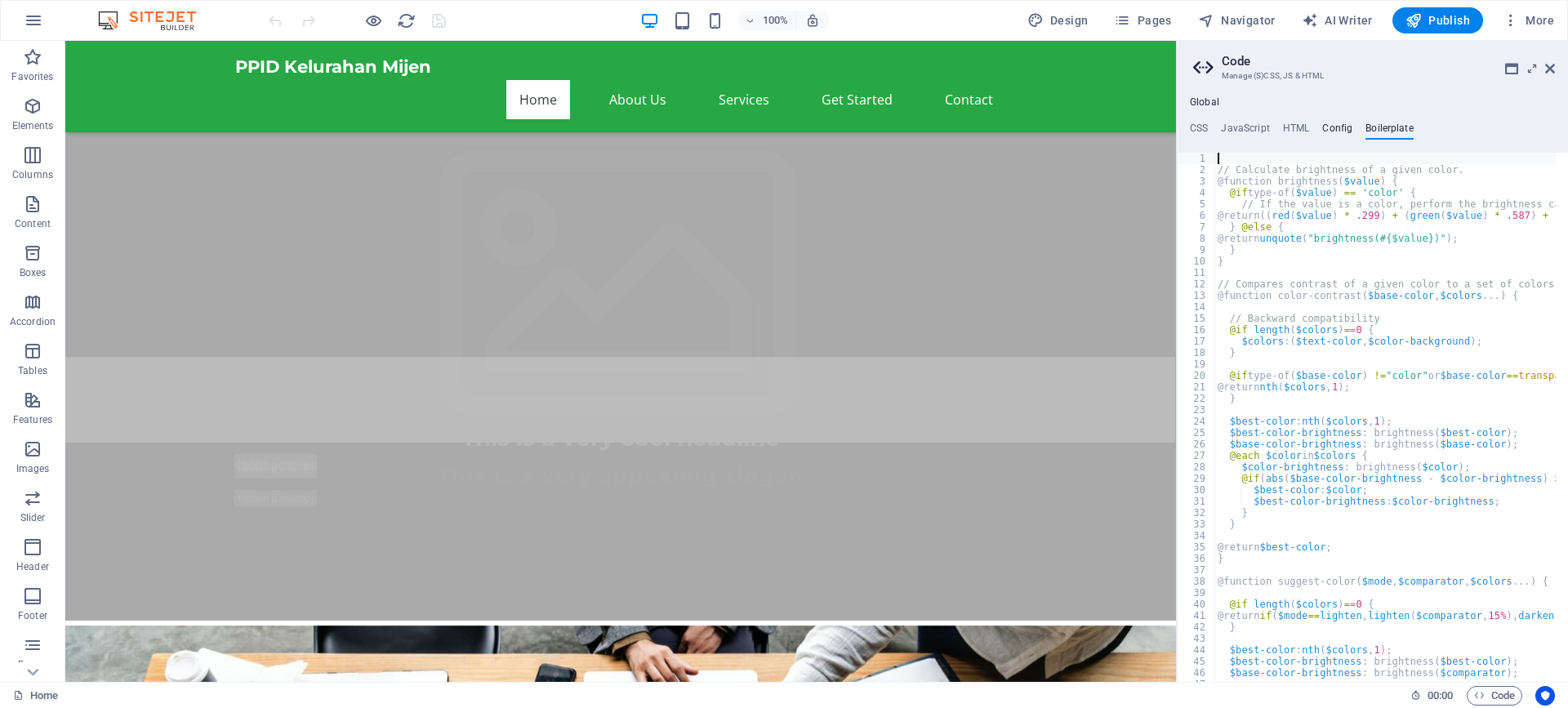
click at [1333, 126] on h4 "Config" at bounding box center [1337, 131] width 30 height 18
type textarea "$color-background: #FFFFFF;"
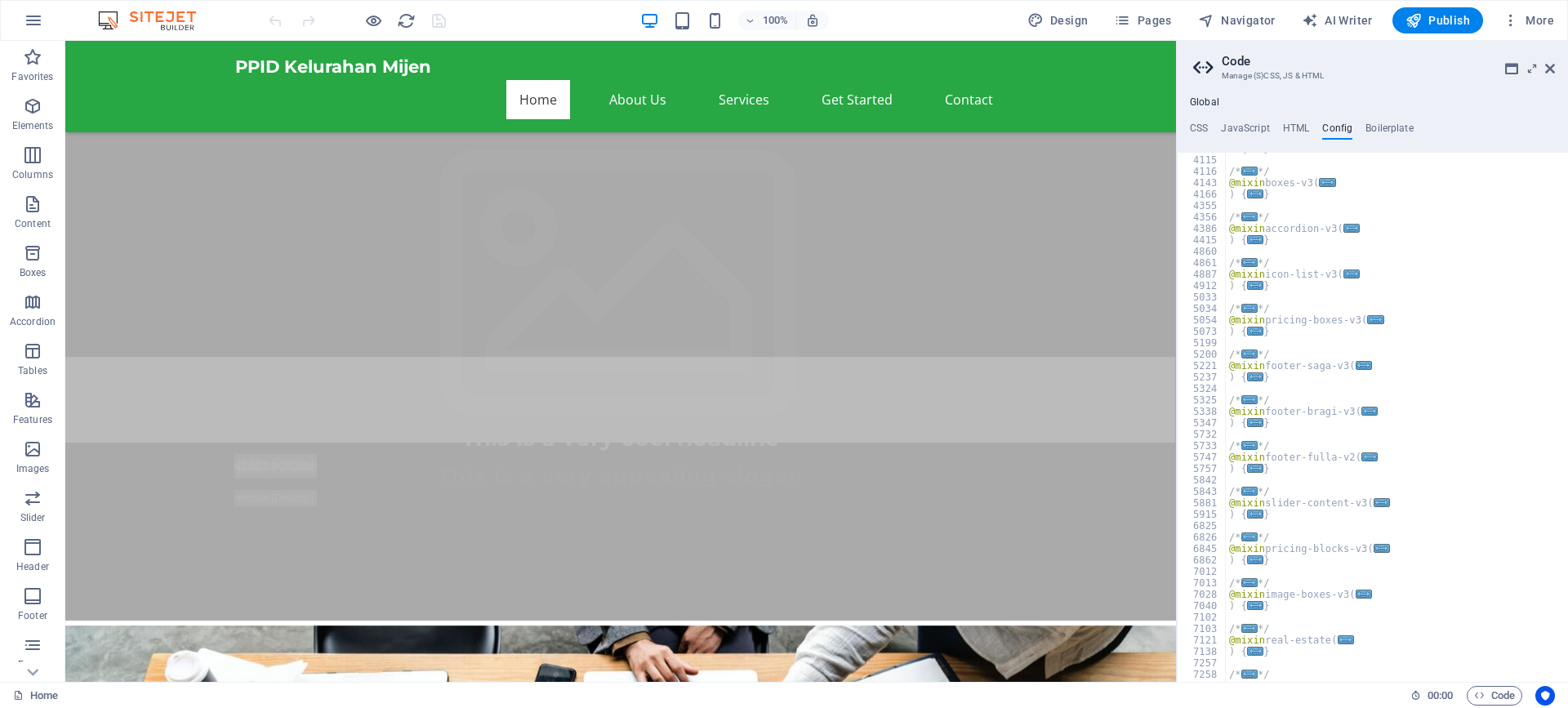
scroll to position [1225, 0]
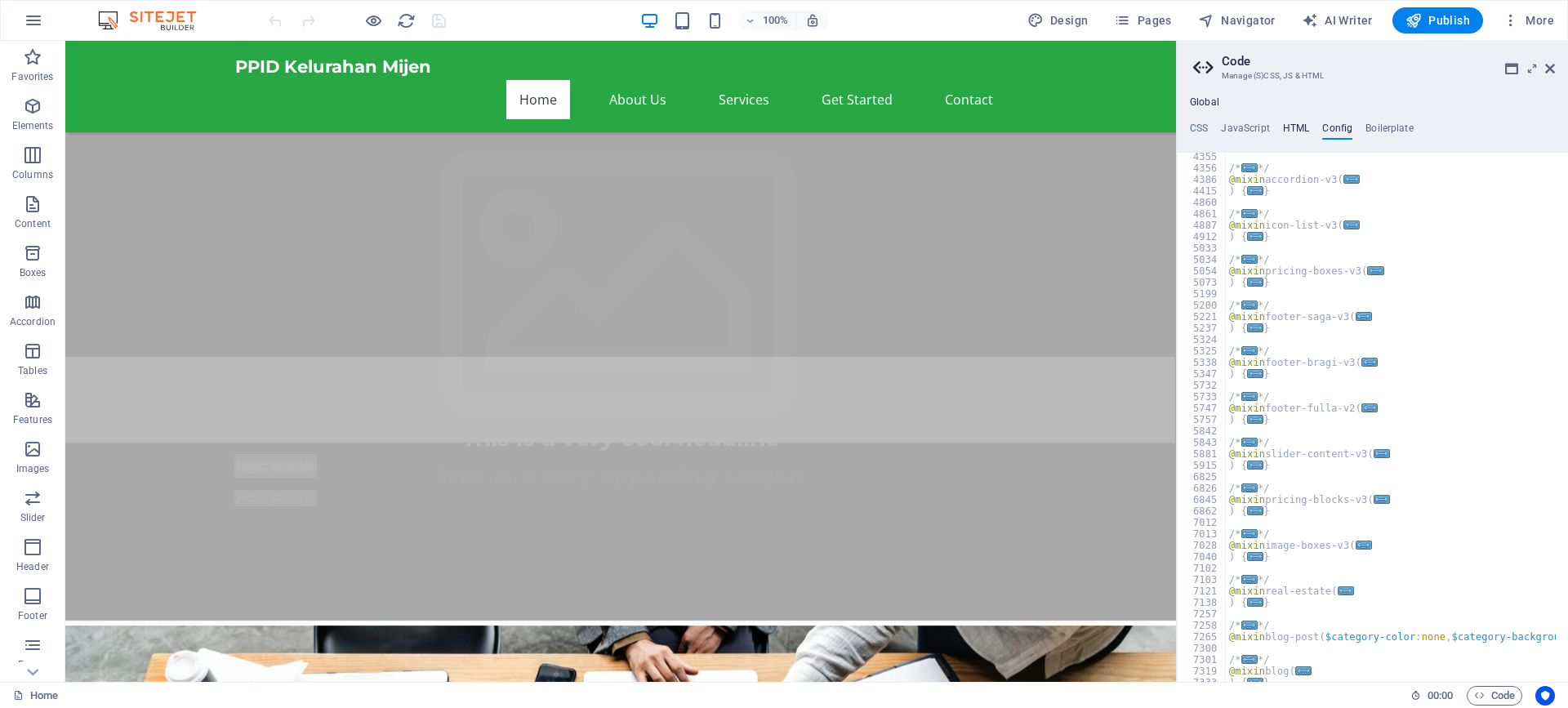
click at [1299, 122] on h4 "HTML" at bounding box center [1296, 131] width 27 height 18
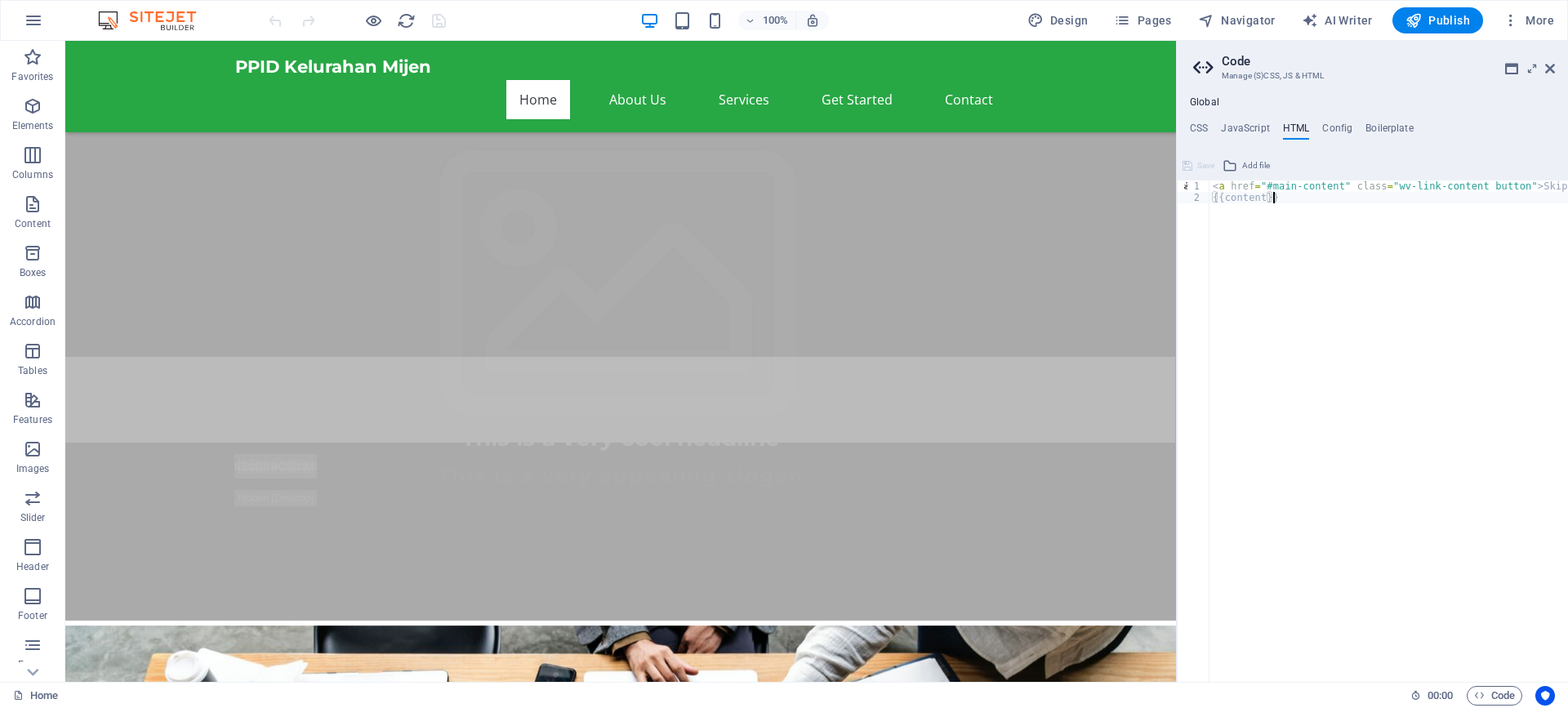
scroll to position [0, 82]
click at [1395, 134] on h4 "Boilerplate" at bounding box center [1389, 131] width 49 height 18
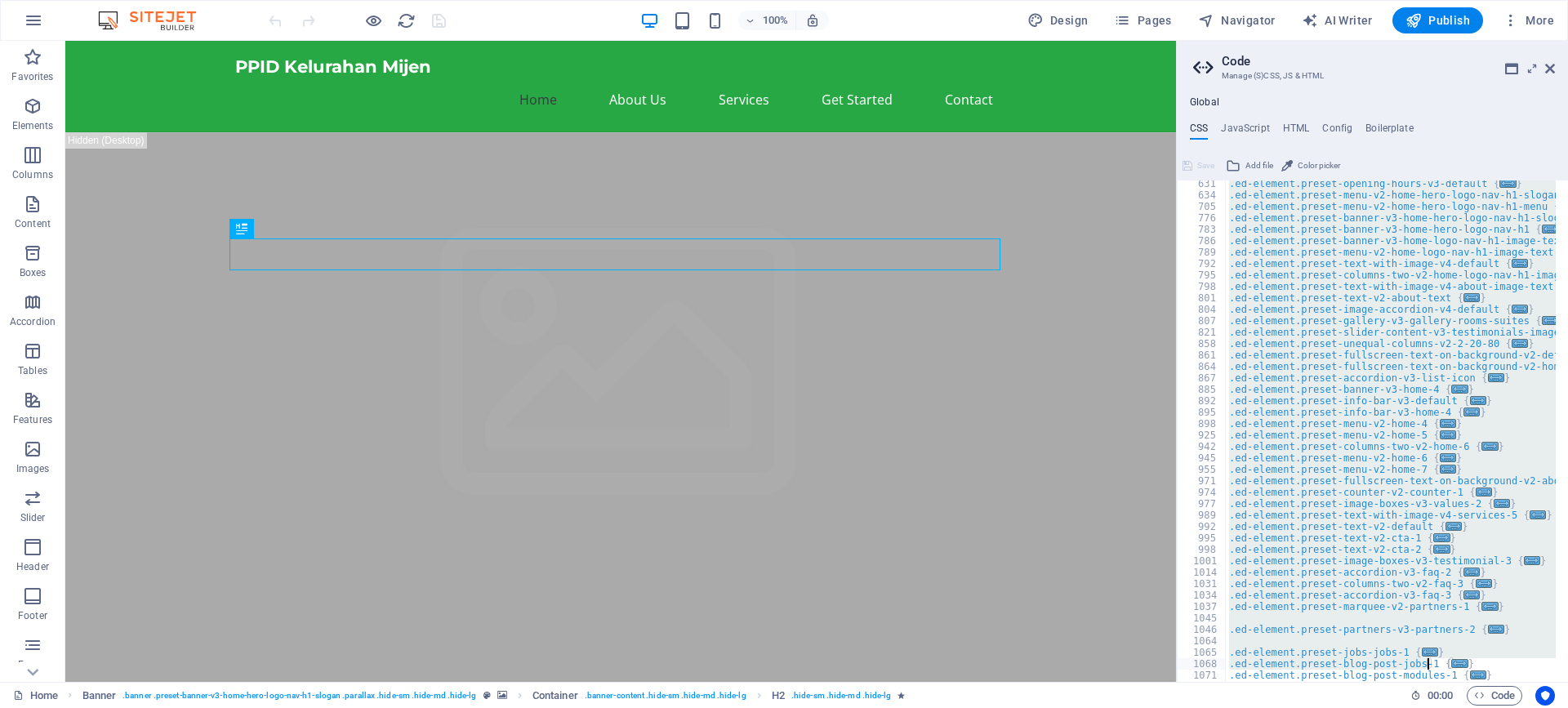
scroll to position [1065, 0]
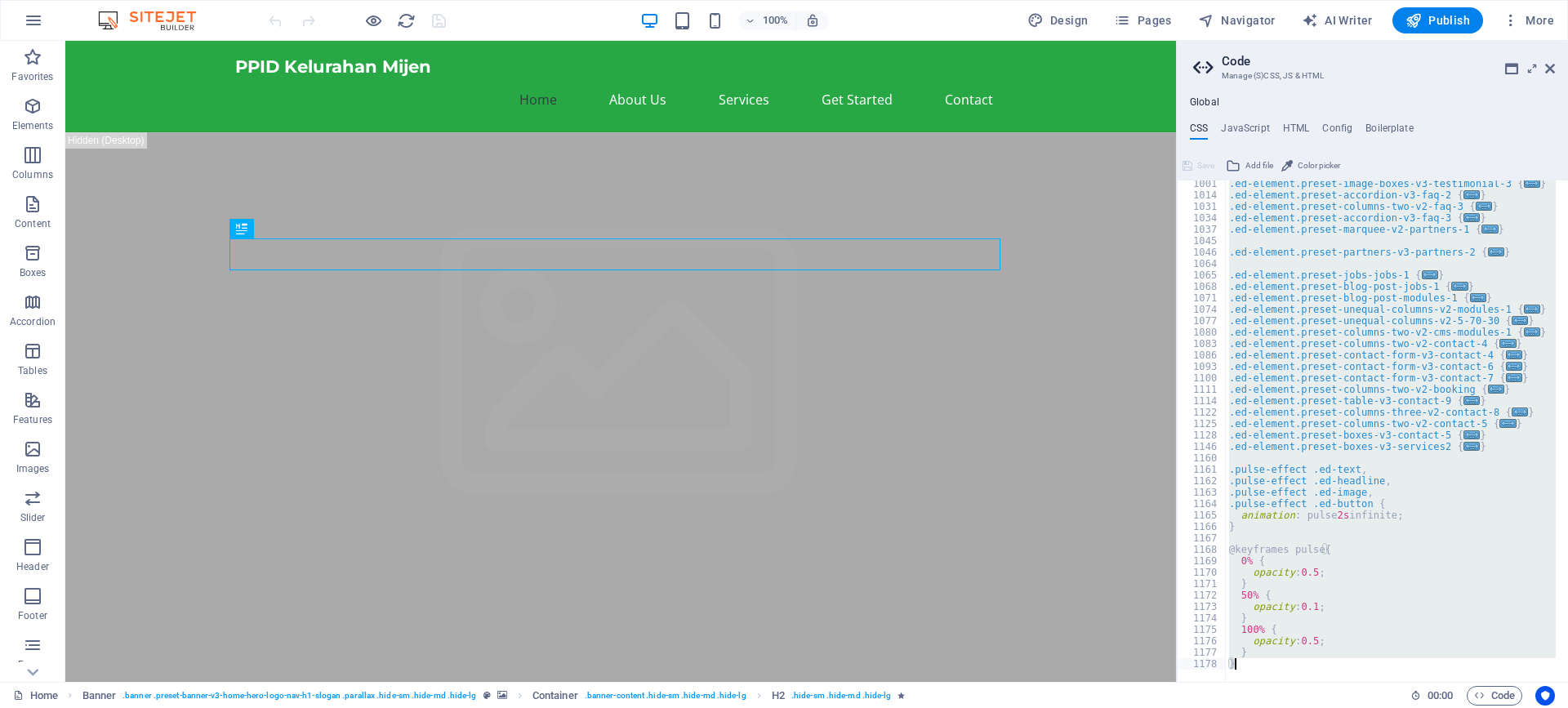
drag, startPoint x: 1225, startPoint y: 191, endPoint x: 1425, endPoint y: 735, distance: 579.6
click at [1425, 707] on html "PPID Kelurahan Mijen Home Favorites Elements Columns Content Boxes Accordion Ta…" at bounding box center [784, 354] width 1568 height 708
type textarea "} }"
